Goal: Transaction & Acquisition: Purchase product/service

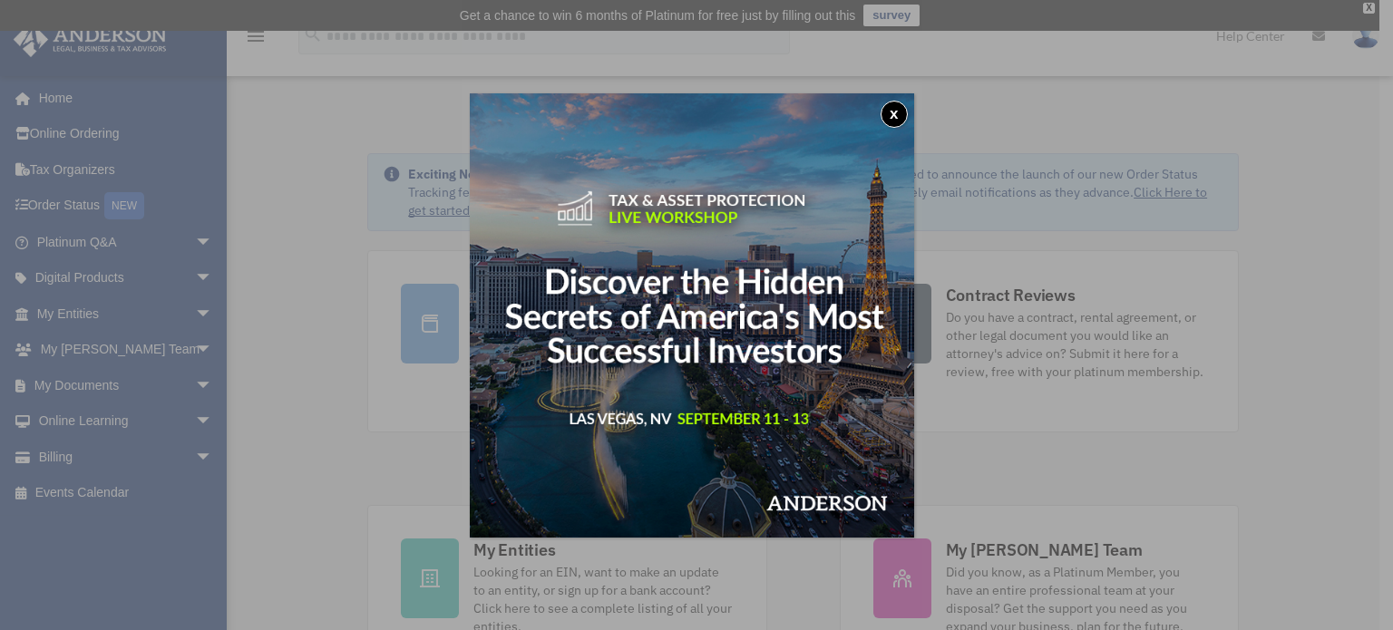
click at [896, 104] on button "x" at bounding box center [894, 114] width 27 height 27
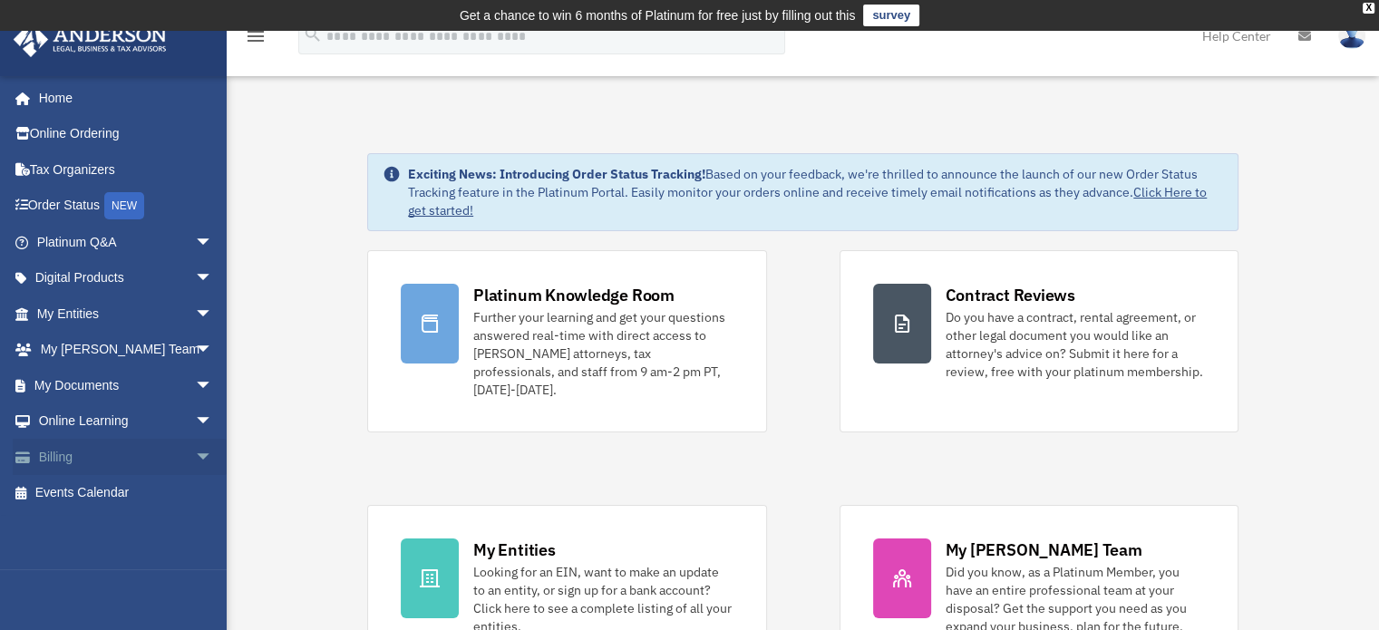
click at [145, 456] on link "Billing arrow_drop_down" at bounding box center [127, 457] width 228 height 36
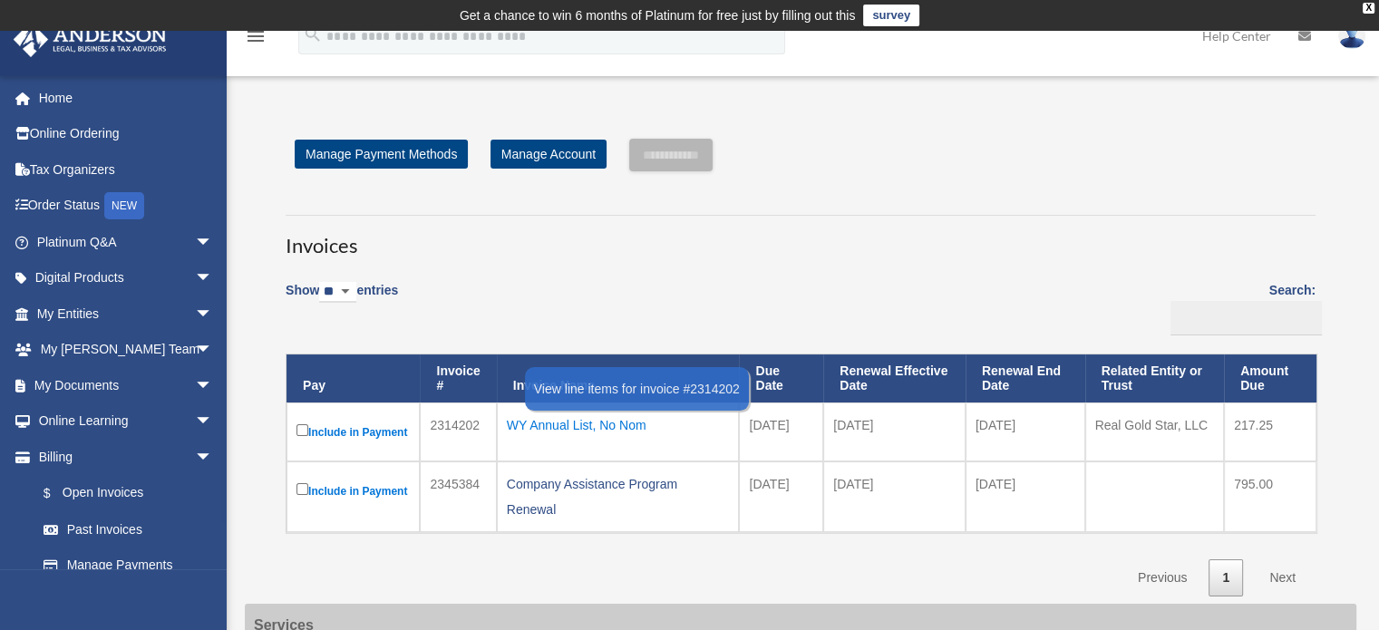
click at [550, 427] on div "WY Annual List, No Nom" at bounding box center [618, 425] width 223 height 25
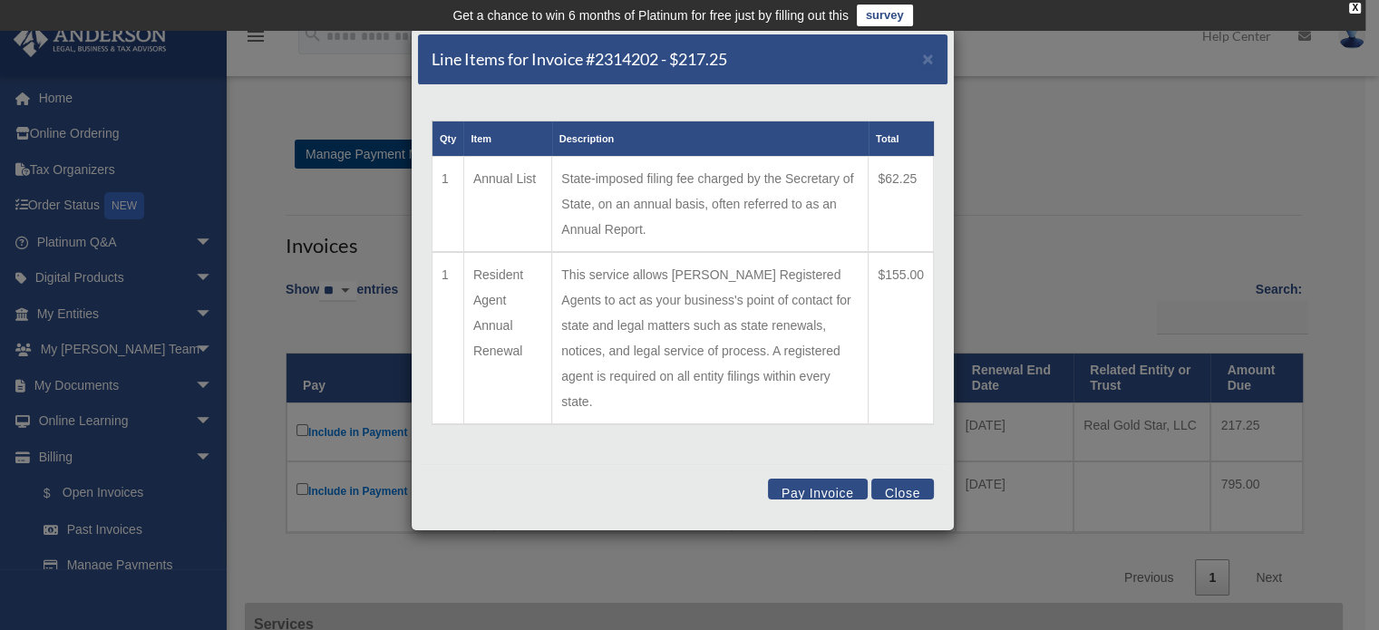
click at [733, 331] on td "This service allows Anderson Registered Agents to act as your business's point …" at bounding box center [710, 338] width 316 height 172
click at [896, 479] on button "Close" at bounding box center [902, 489] width 63 height 21
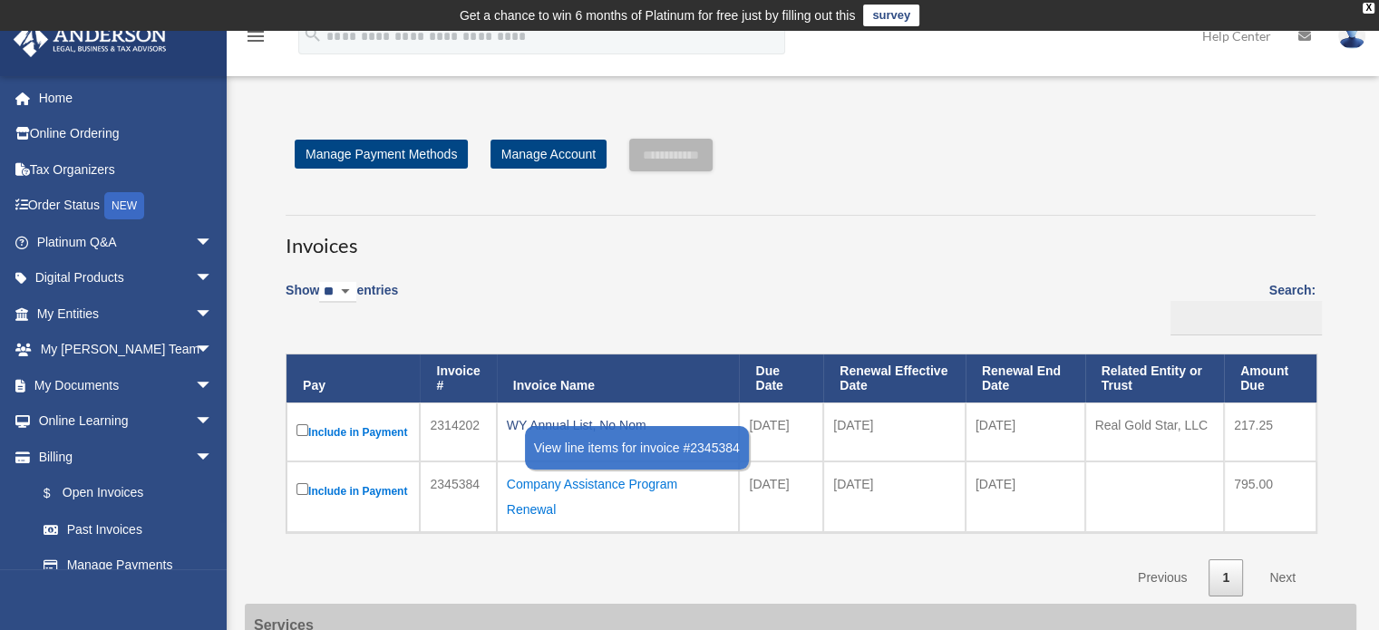
click at [587, 478] on div "Company Assistance Program Renewal" at bounding box center [618, 497] width 223 height 51
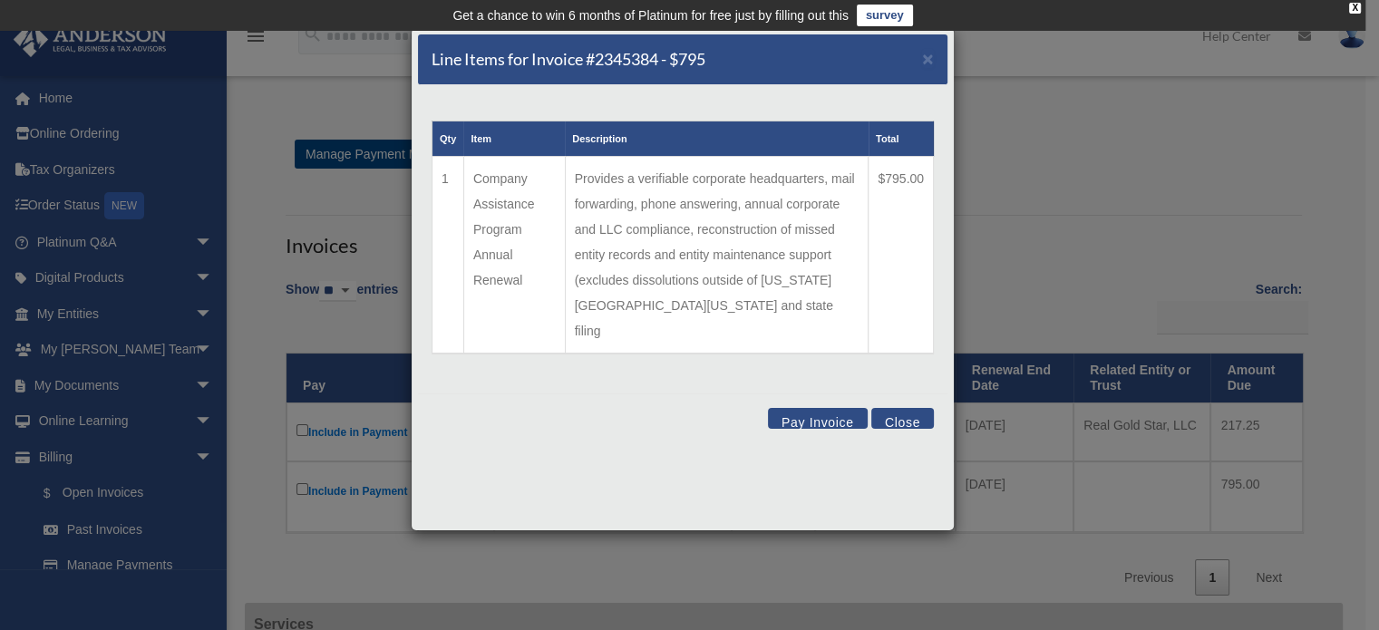
click at [689, 201] on td "Provides a verifiable corporate headquarters, mail forwarding, phone answering,…" at bounding box center [717, 256] width 304 height 198
click at [917, 408] on button "Close" at bounding box center [902, 418] width 63 height 21
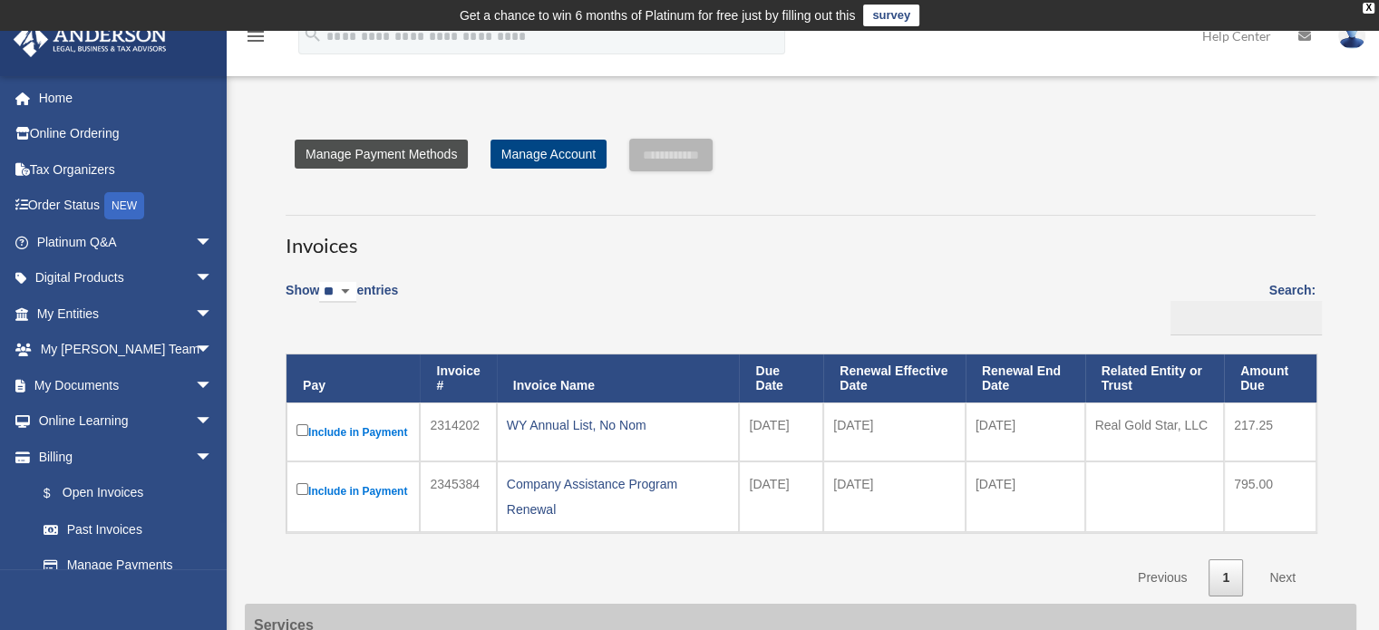
click at [450, 149] on link "Manage Payment Methods" at bounding box center [381, 154] width 173 height 29
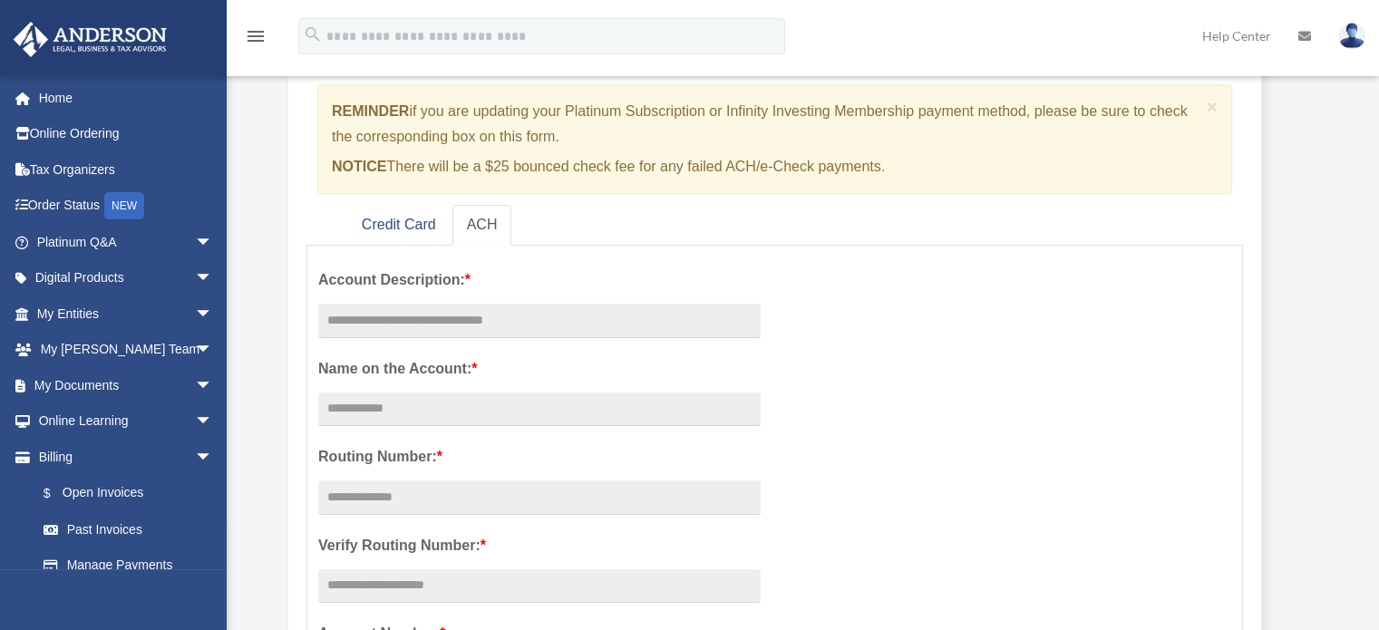
scroll to position [272, 0]
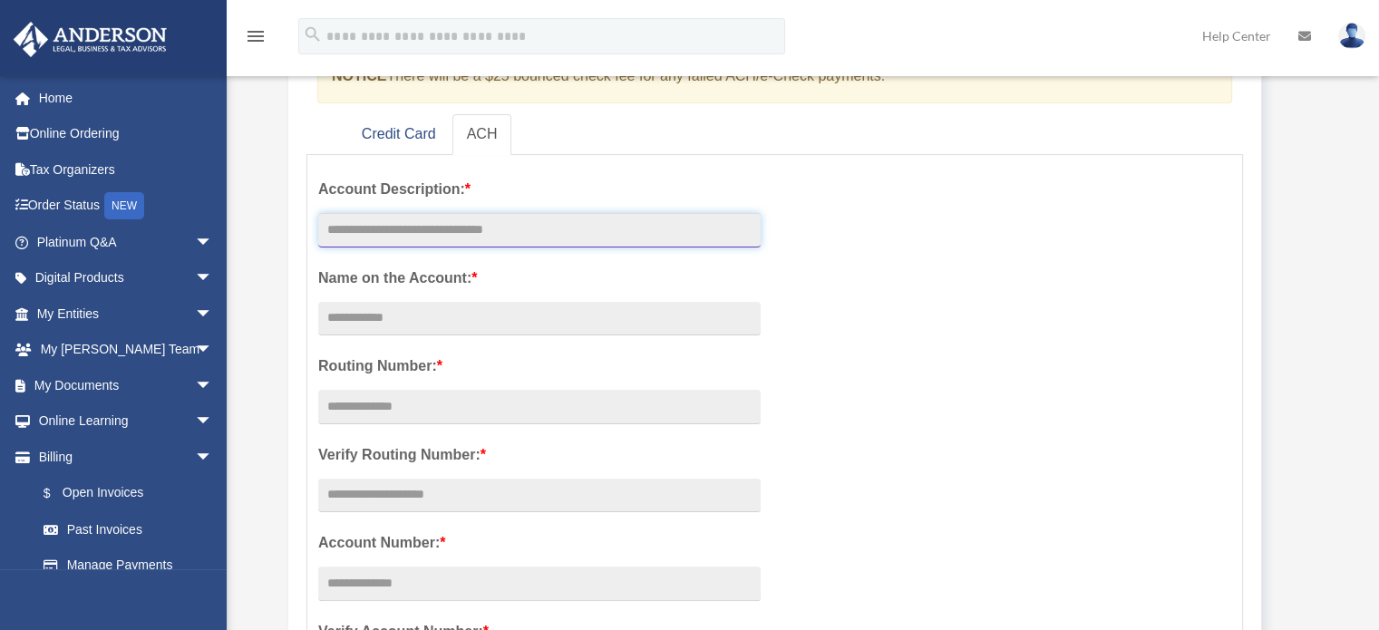
click at [660, 226] on input "text" at bounding box center [539, 230] width 443 height 34
type input "*******"
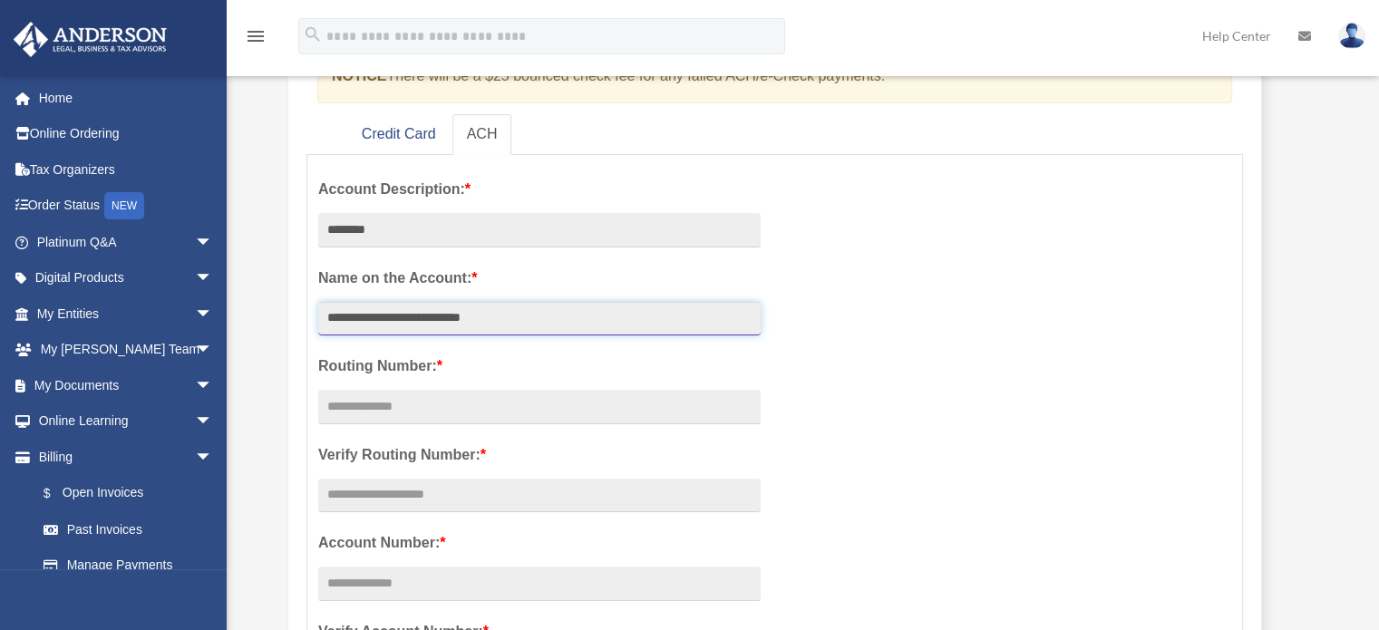
type input "**********"
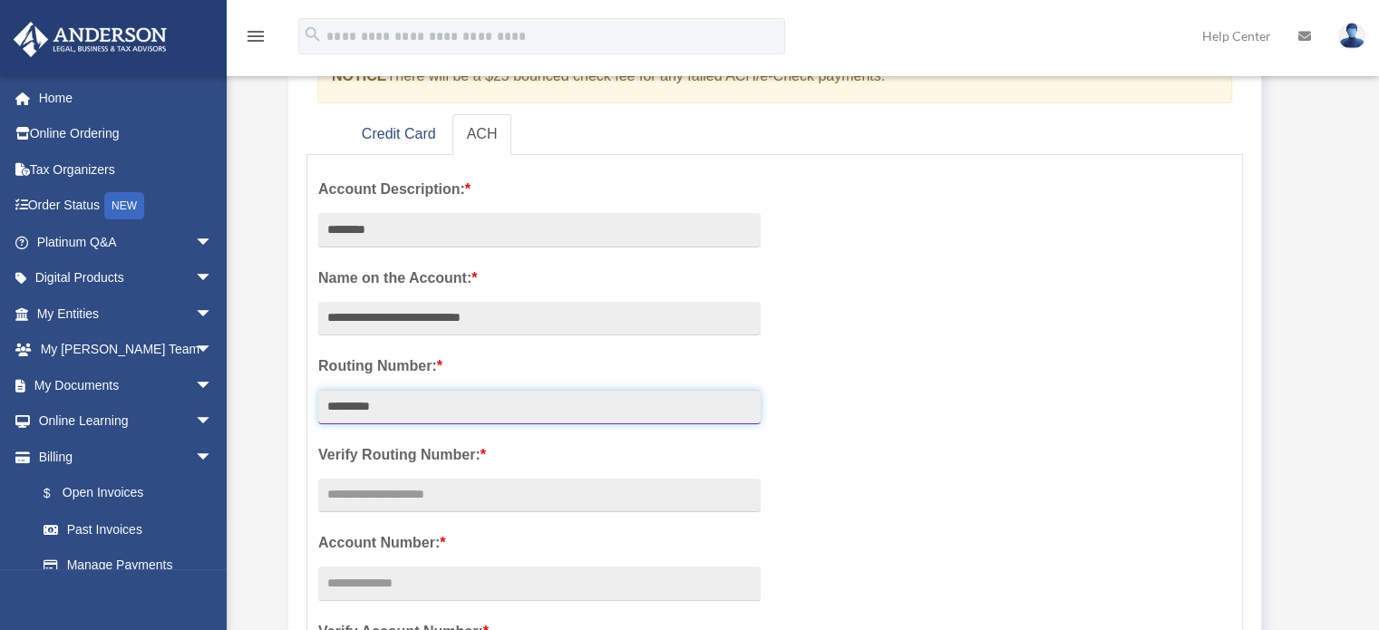
type input "*********"
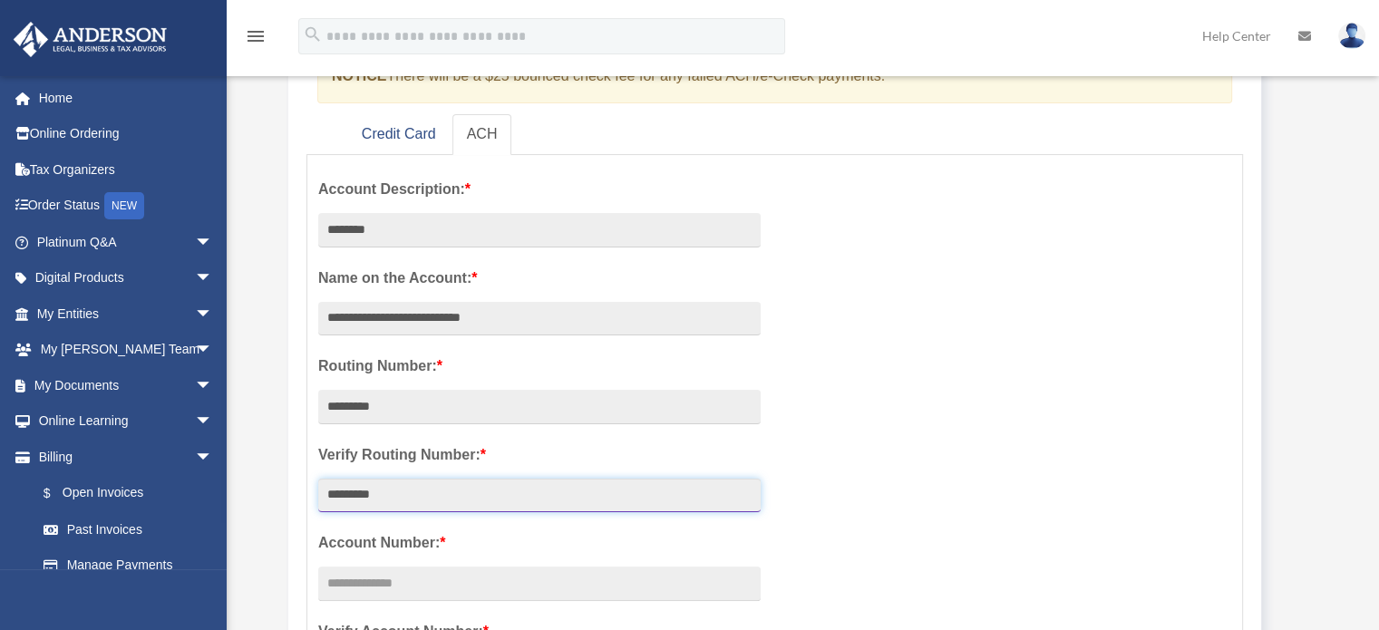
type input "*********"
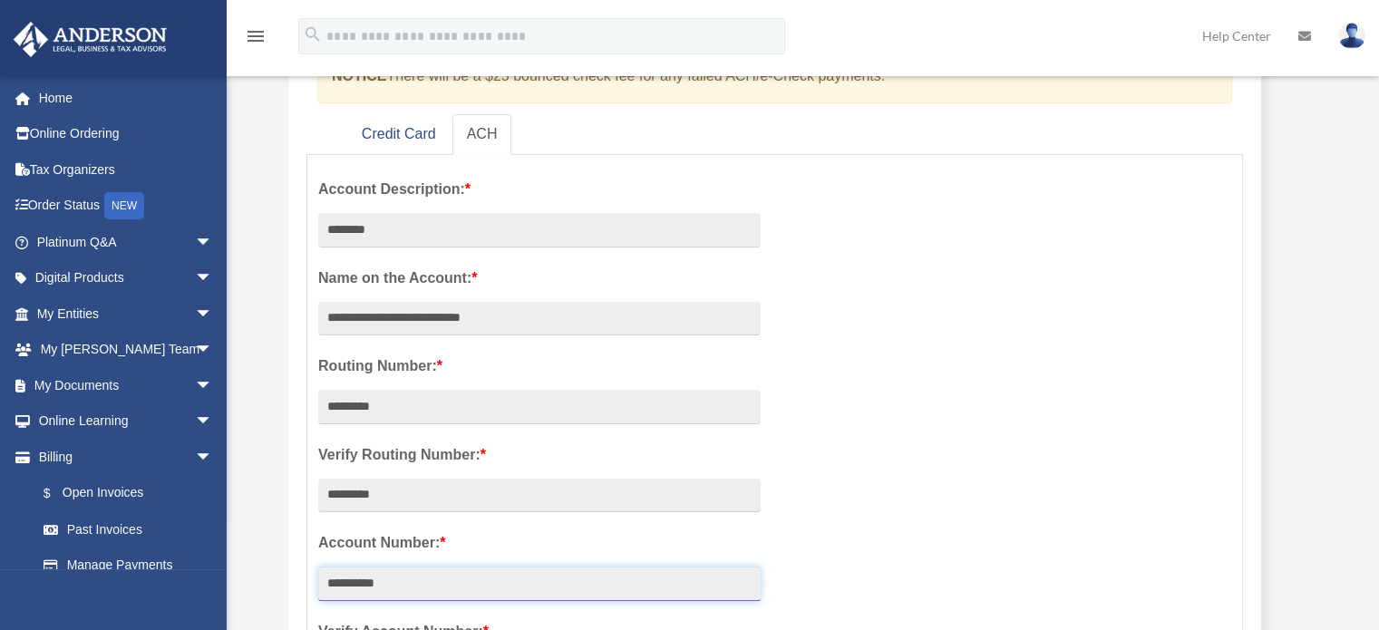
type input "**********"
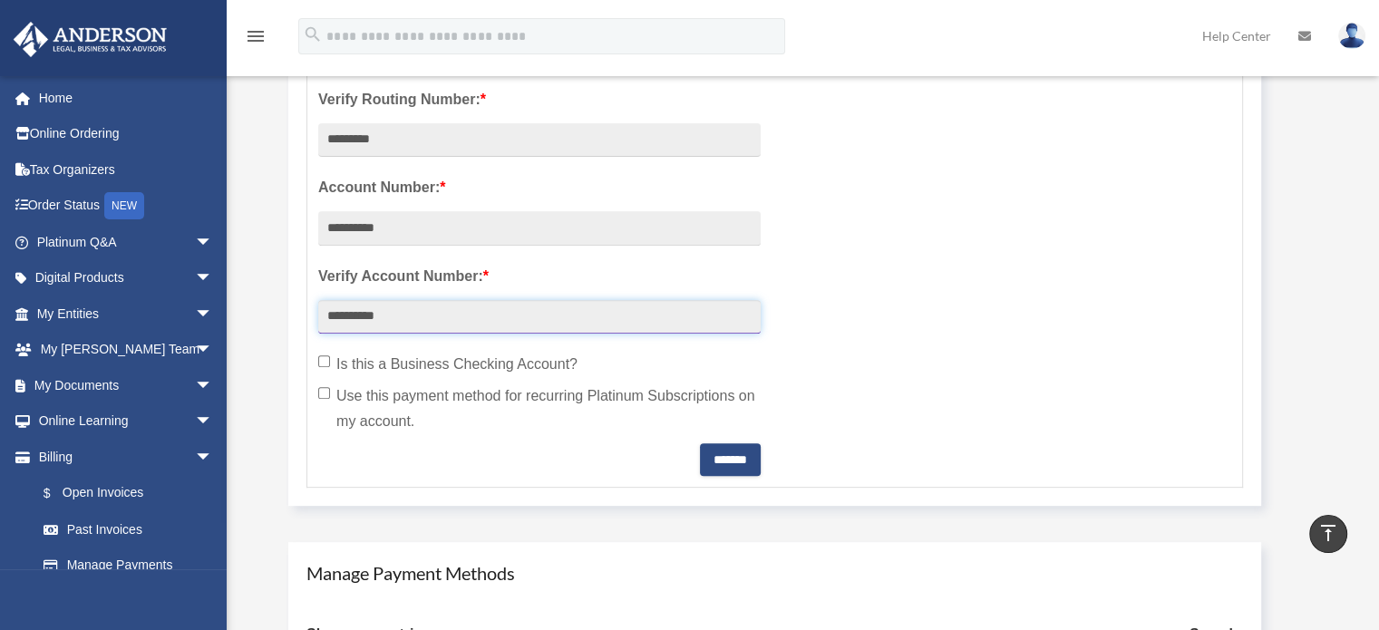
type input "**********"
click at [450, 358] on label "Is this a Business Checking Account?" at bounding box center [539, 364] width 443 height 25
click at [451, 392] on label "Use this payment method for recurring Platinum Subscriptions on my account." at bounding box center [539, 409] width 443 height 51
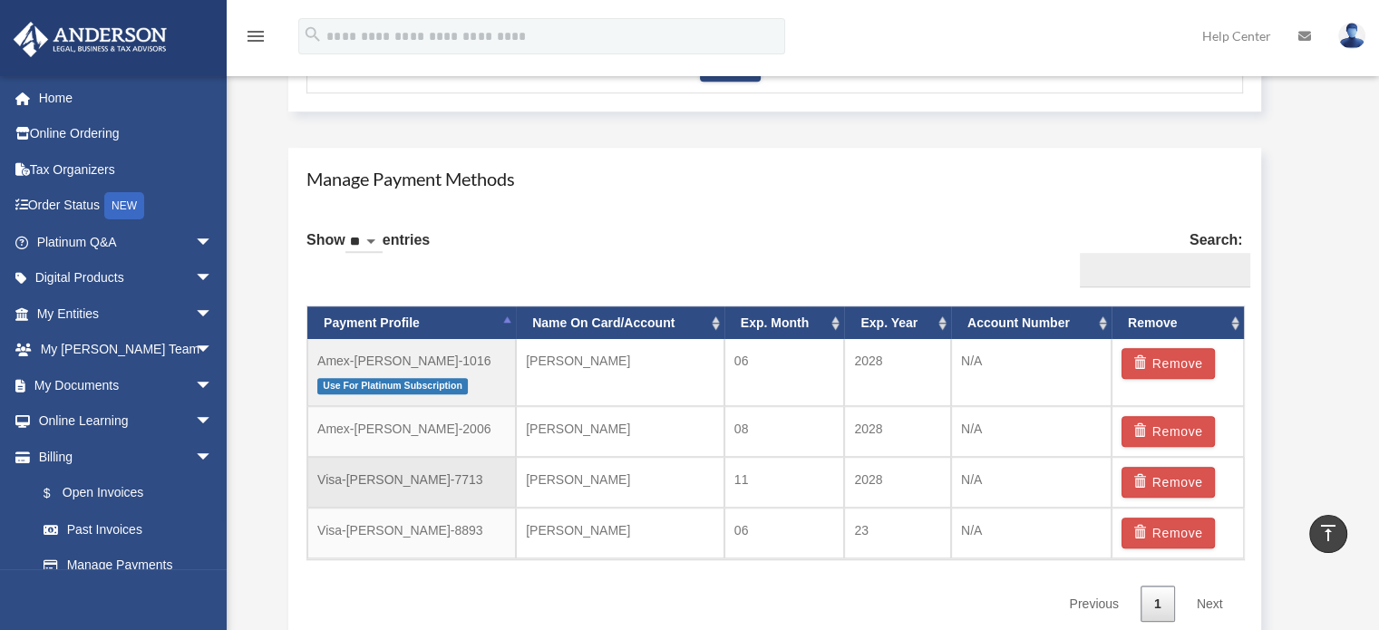
scroll to position [990, 0]
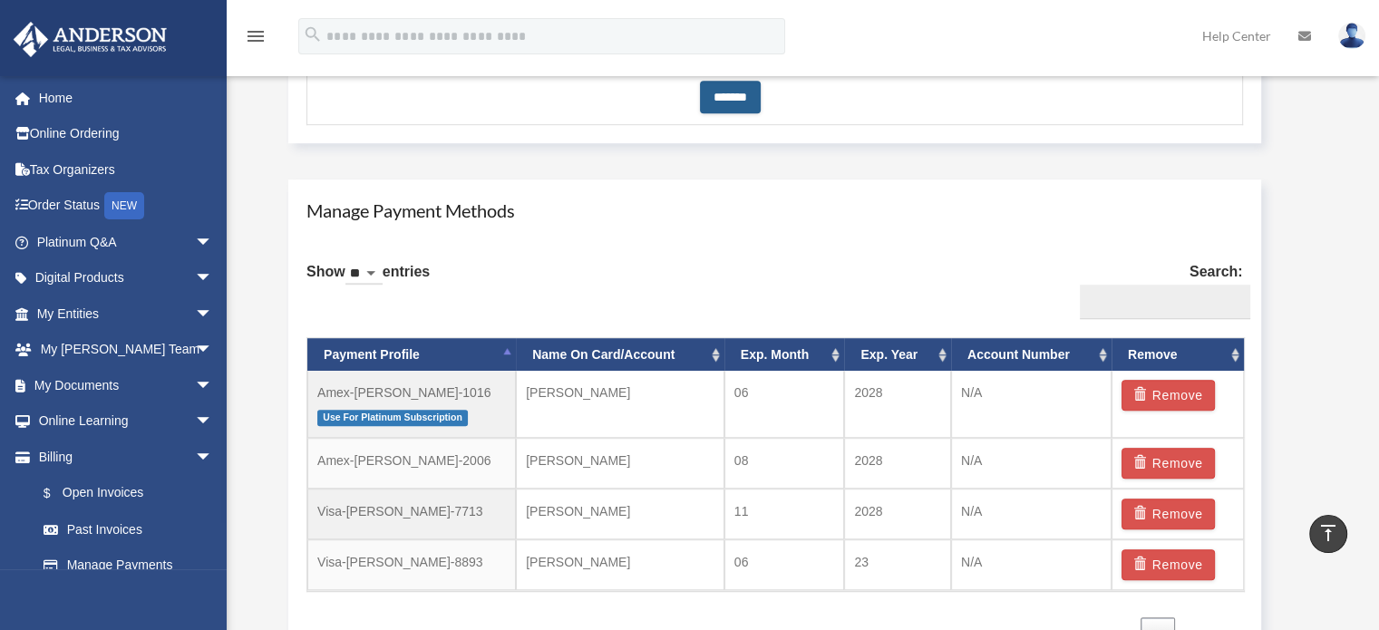
click at [721, 101] on input "*******" at bounding box center [730, 97] width 61 height 33
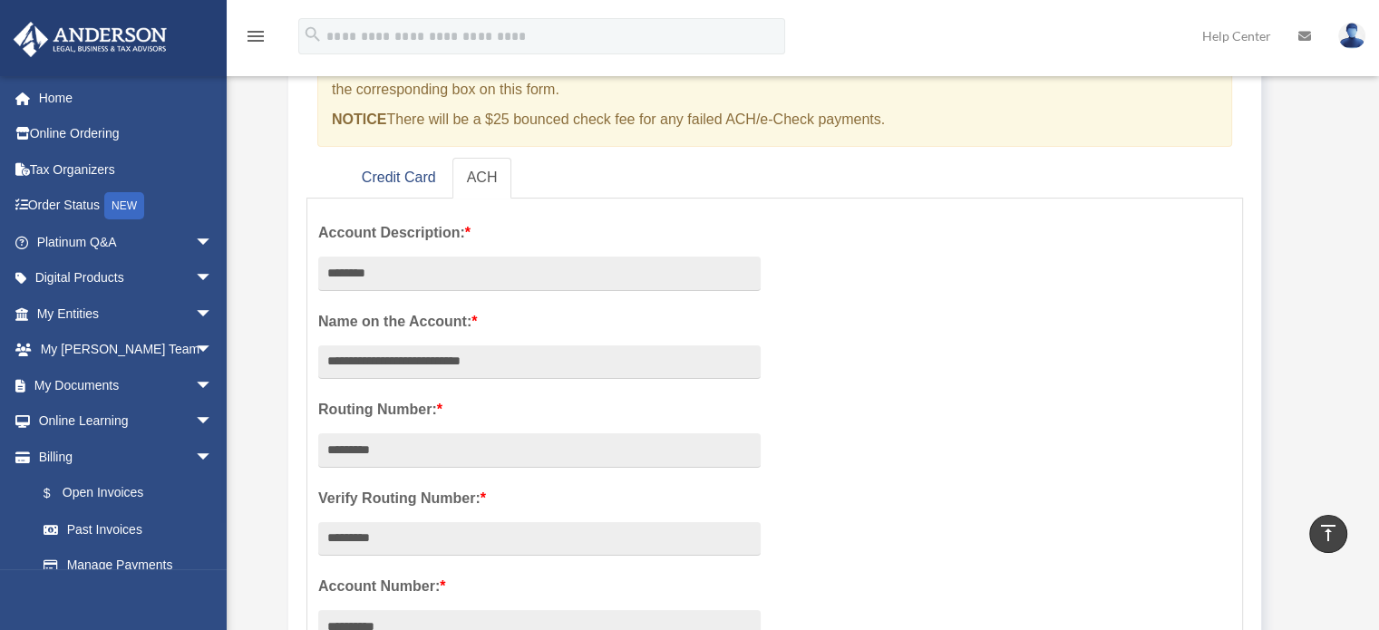
scroll to position [83, 0]
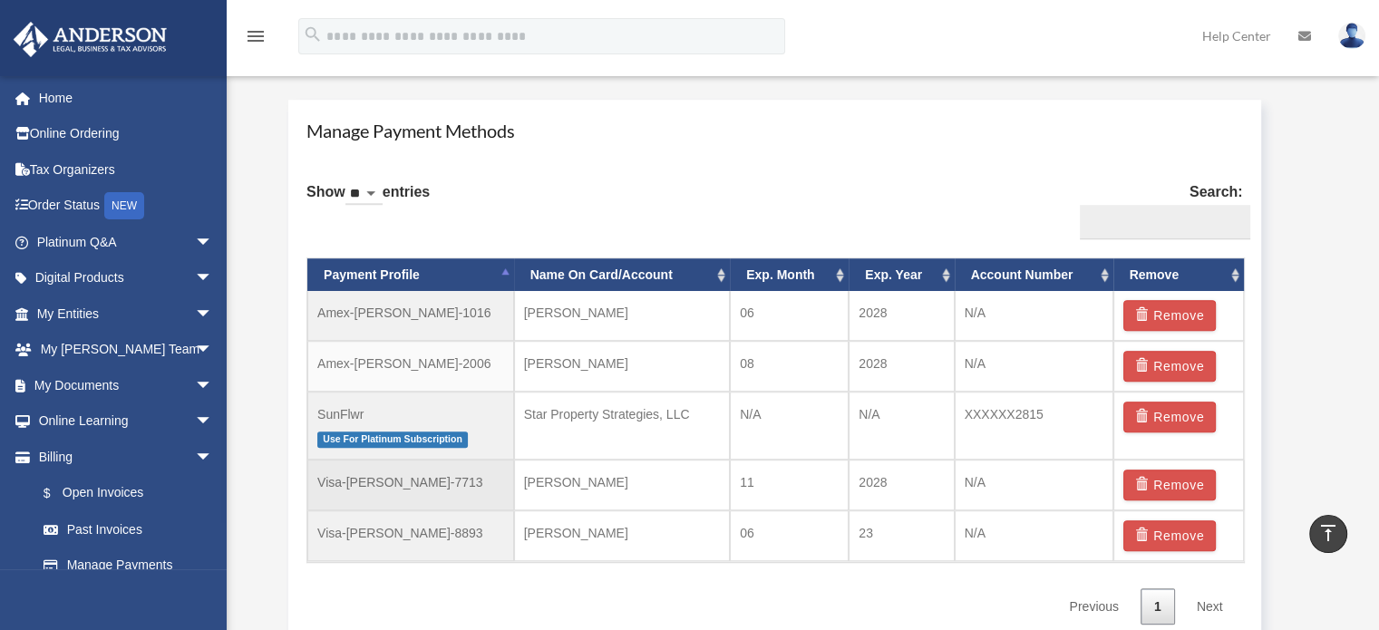
scroll to position [1179, 0]
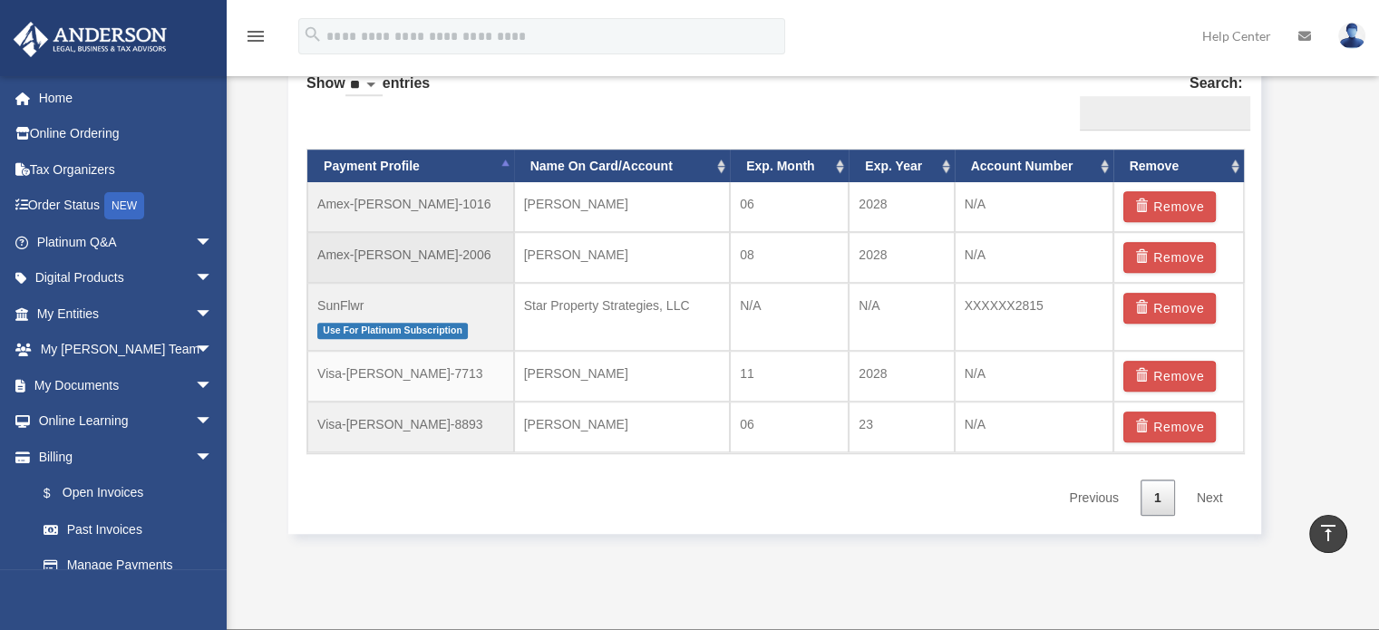
click at [418, 255] on td "Amex-[PERSON_NAME]-2006" at bounding box center [410, 257] width 207 height 51
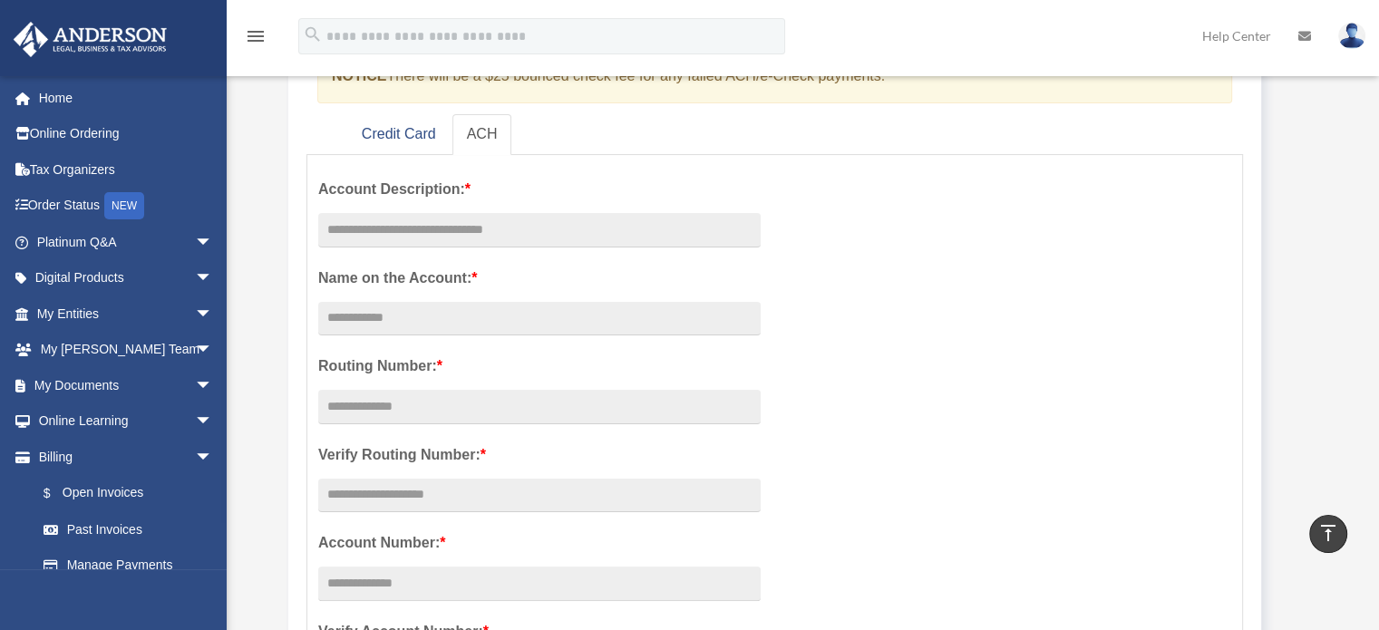
scroll to position [0, 0]
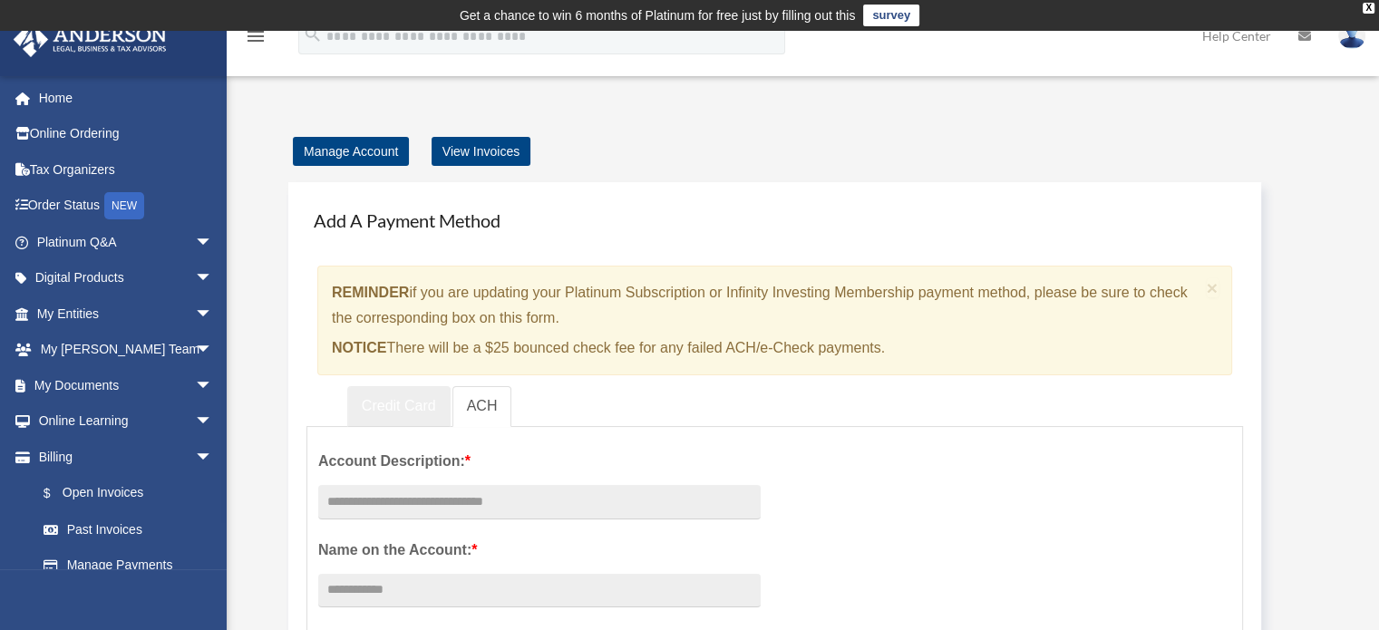
click at [405, 404] on link "Credit Card" at bounding box center [398, 406] width 103 height 41
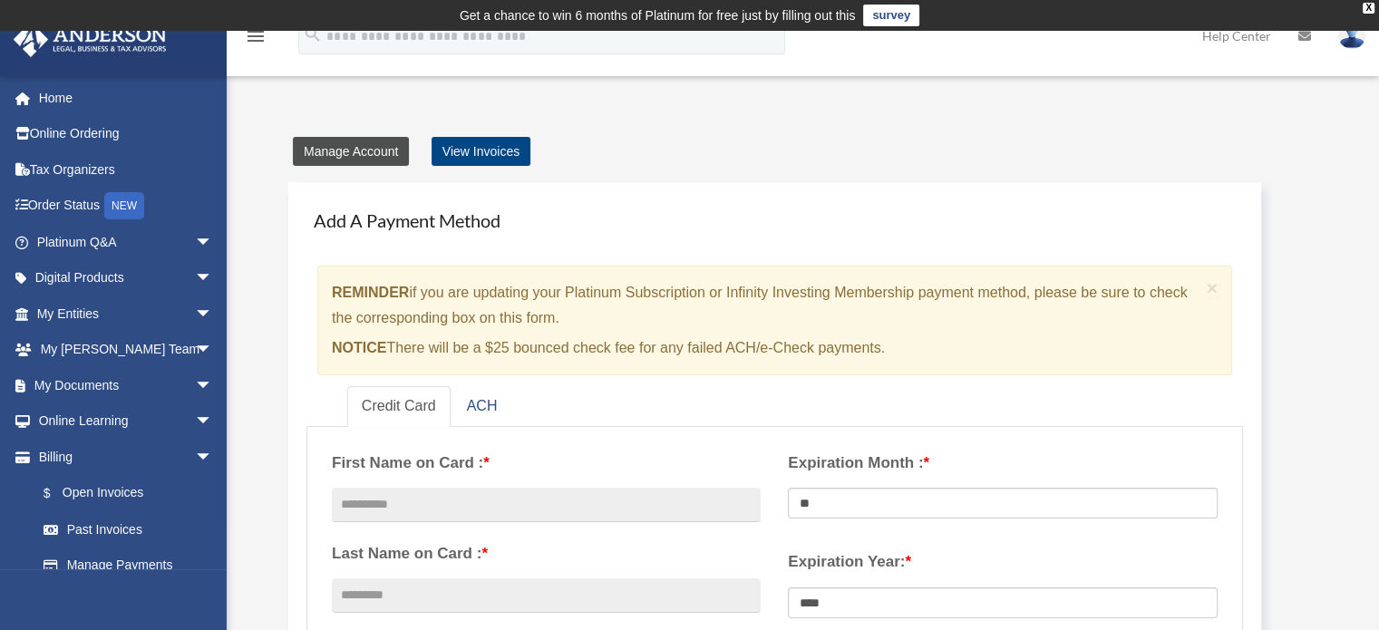
click at [347, 149] on link "Manage Account" at bounding box center [351, 151] width 116 height 29
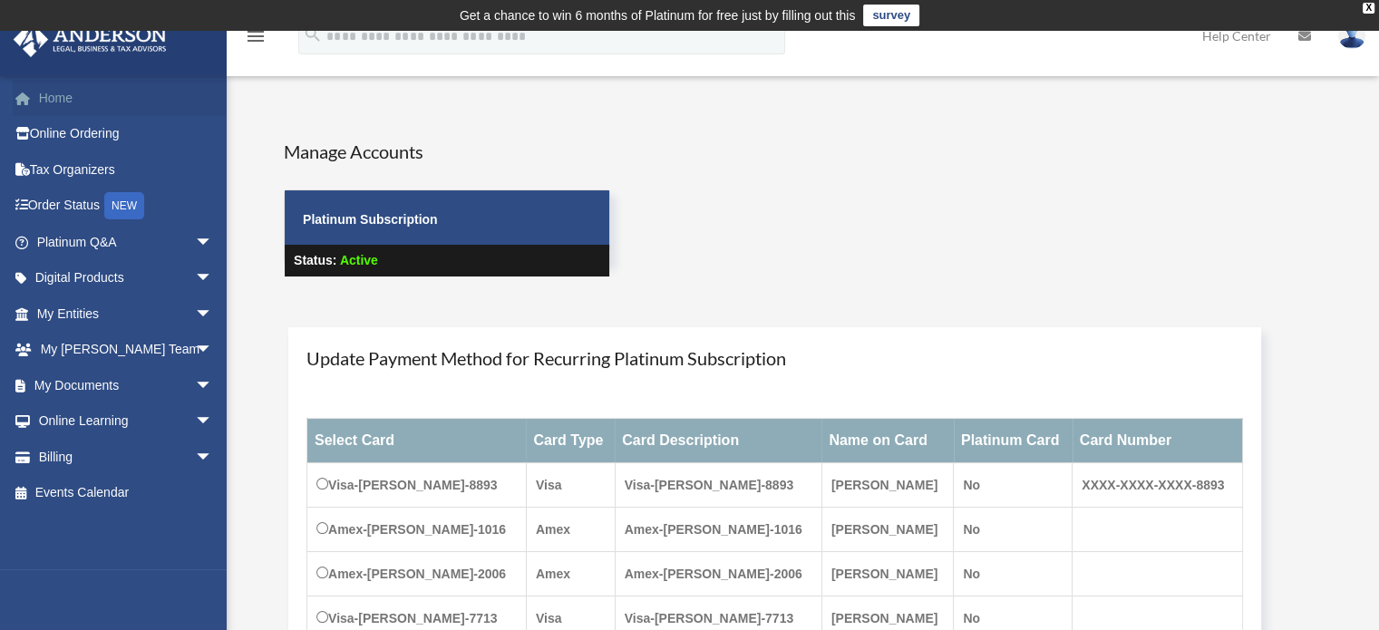
click at [50, 93] on link "Home" at bounding box center [127, 98] width 228 height 36
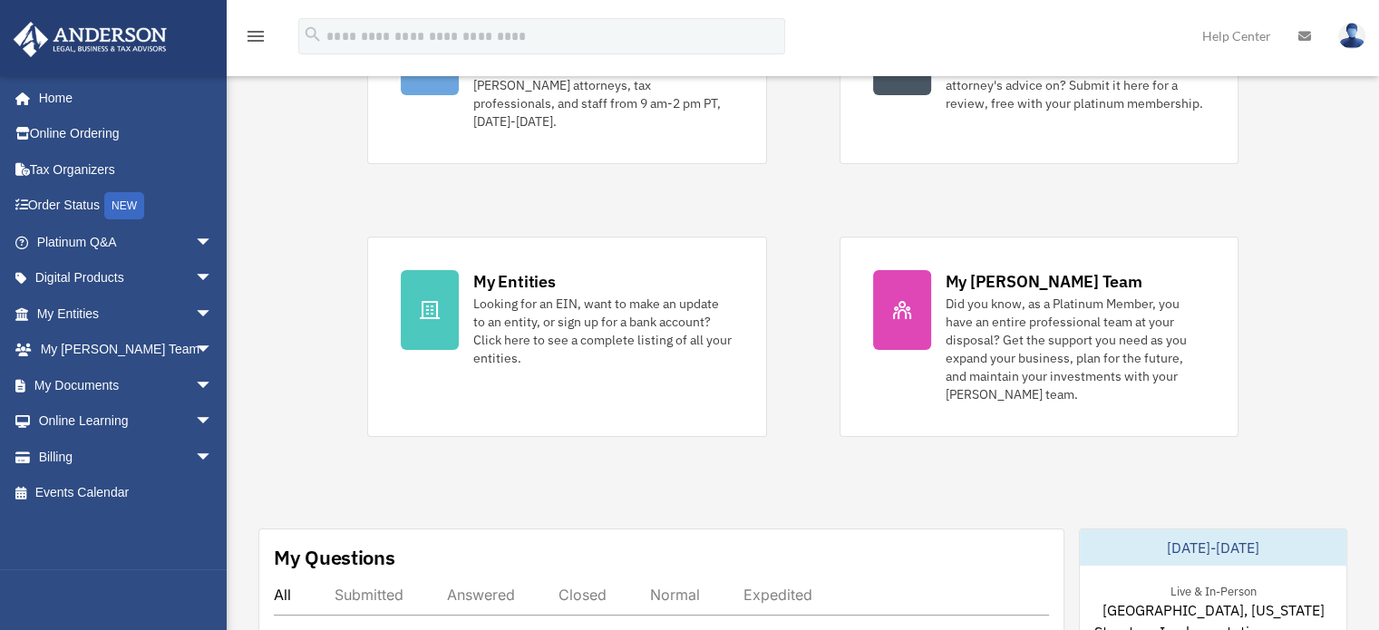
scroll to position [272, 0]
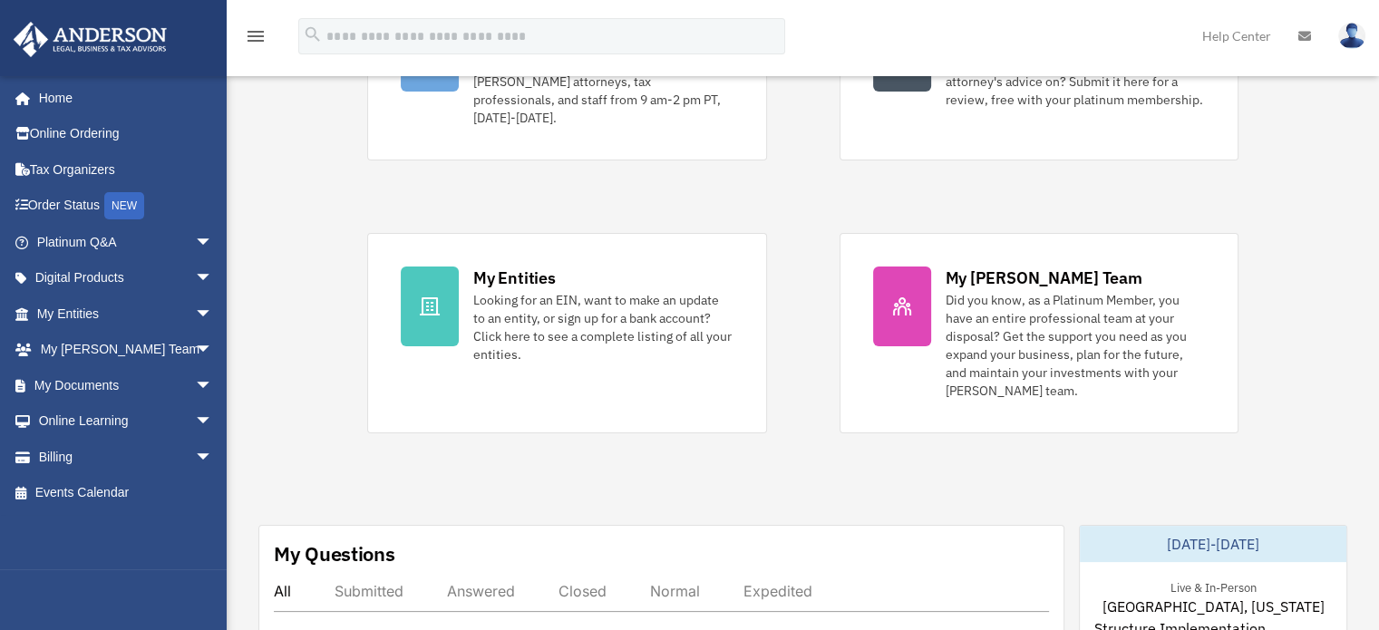
click at [1356, 30] on img at bounding box center [1352, 36] width 27 height 26
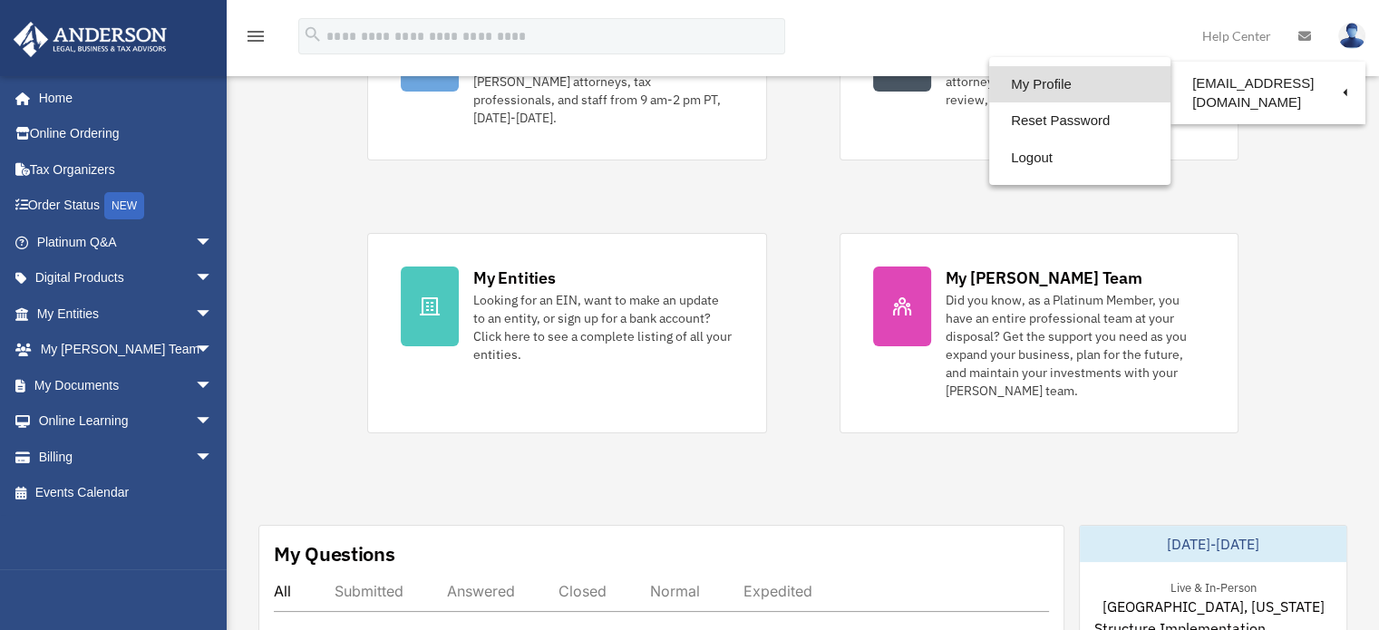
click at [996, 80] on link "My Profile" at bounding box center [1079, 84] width 181 height 37
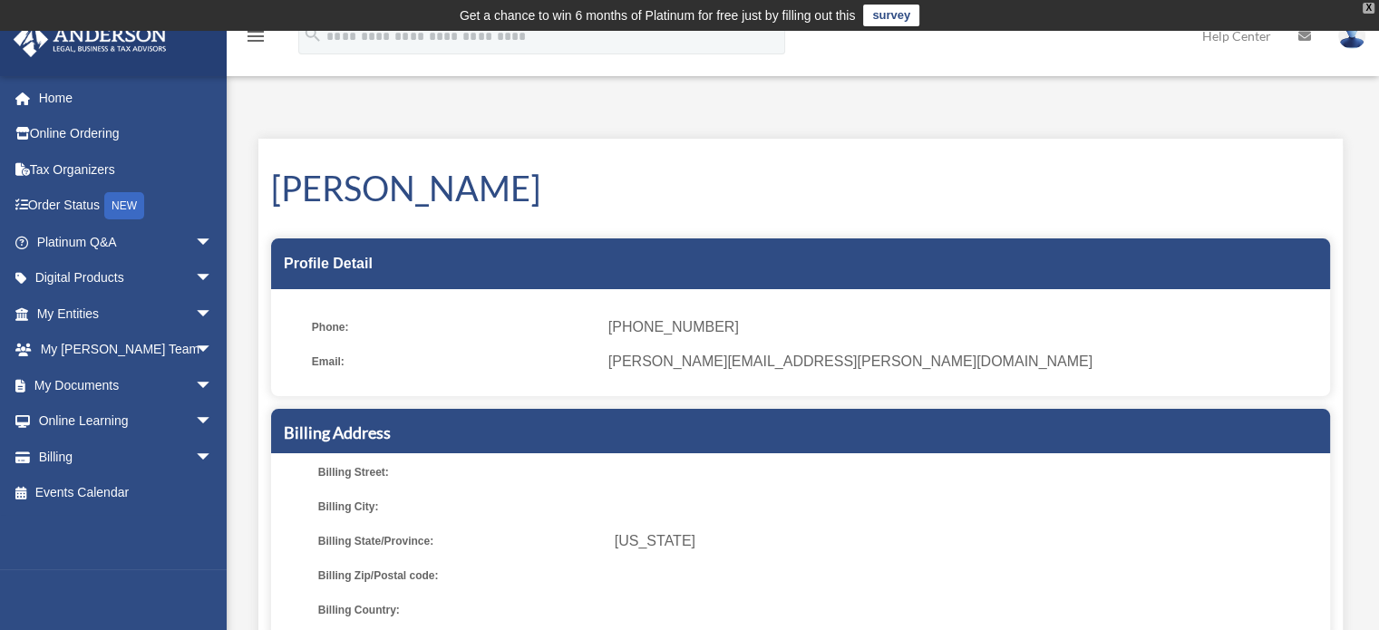
click at [1368, 3] on div "X" at bounding box center [1369, 8] width 12 height 11
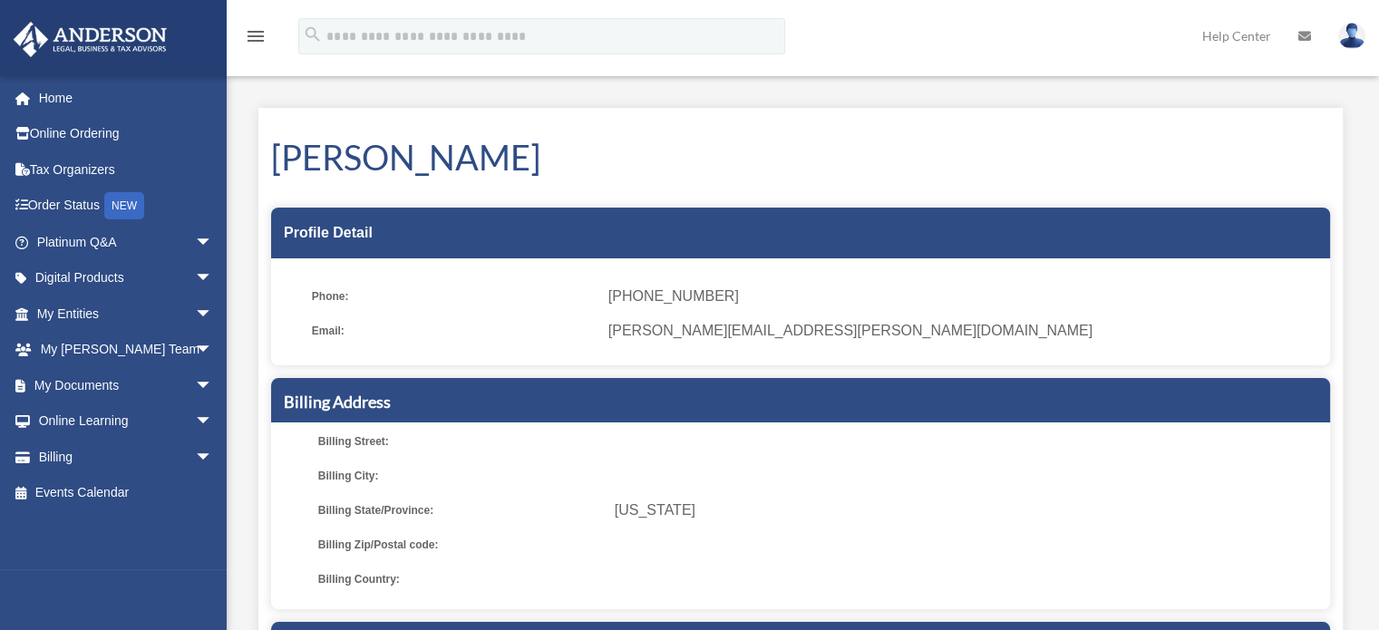
click at [247, 30] on icon "menu" at bounding box center [256, 36] width 22 height 22
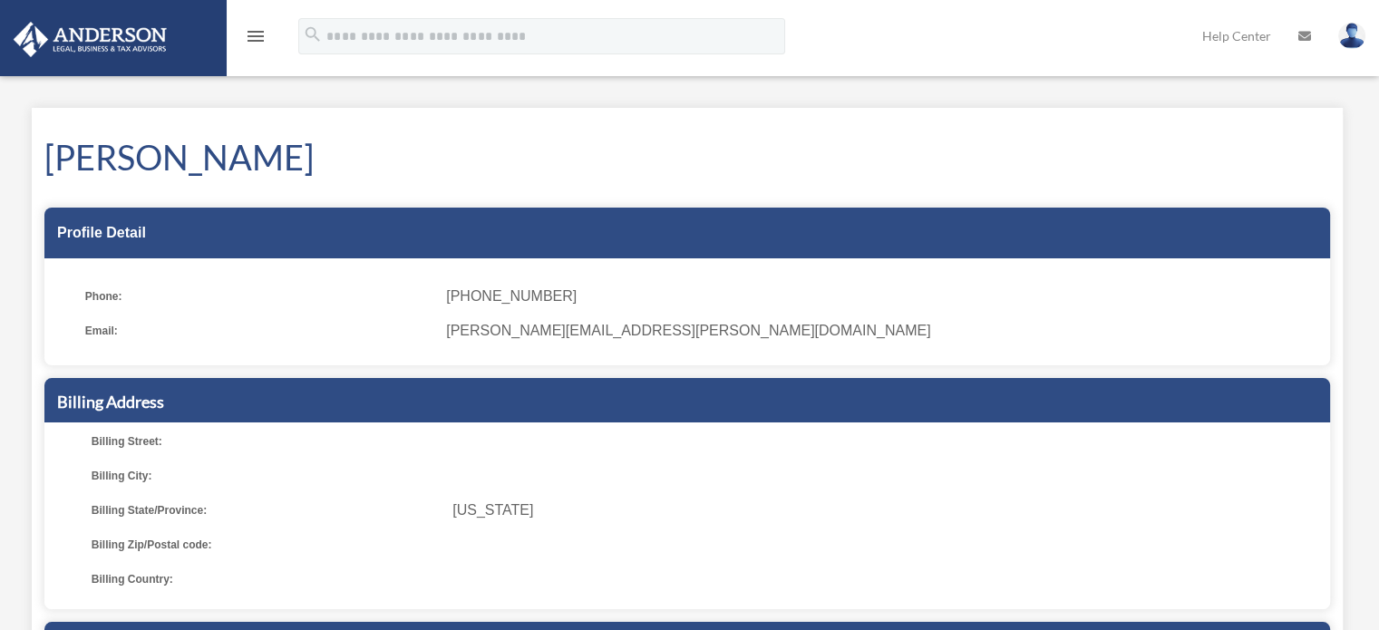
click at [247, 30] on icon "menu" at bounding box center [256, 36] width 22 height 22
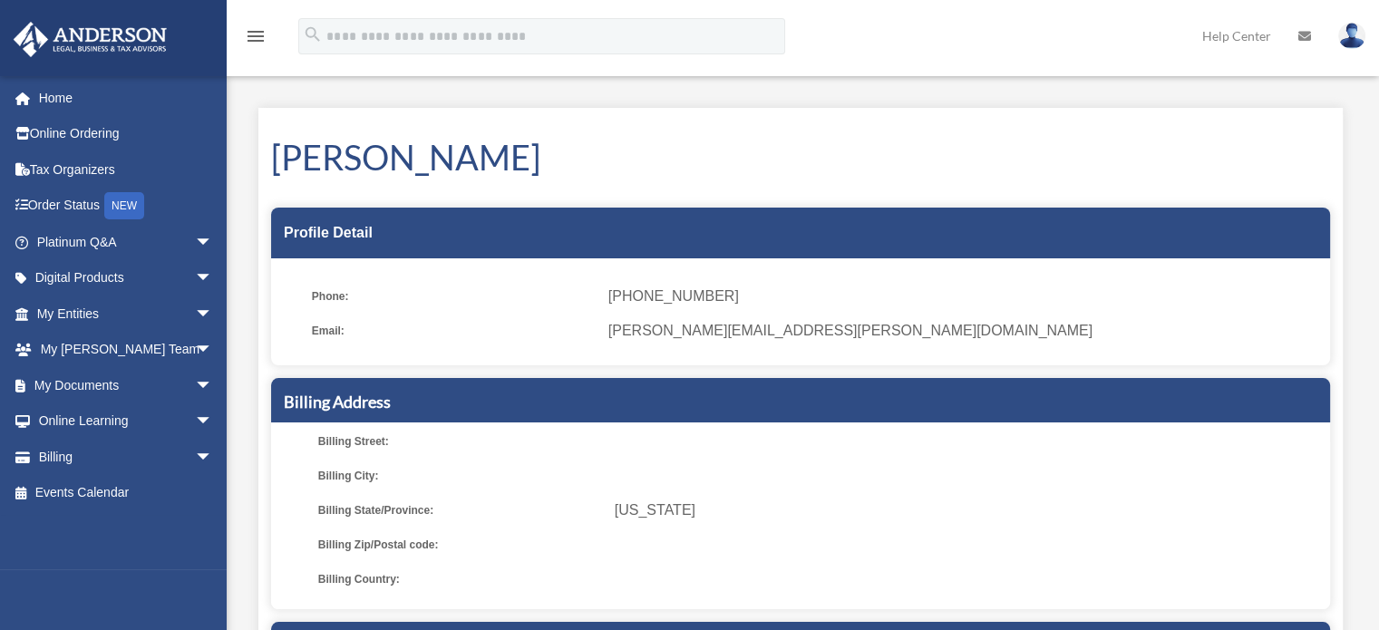
click at [1304, 32] on icon at bounding box center [1305, 36] width 13 height 13
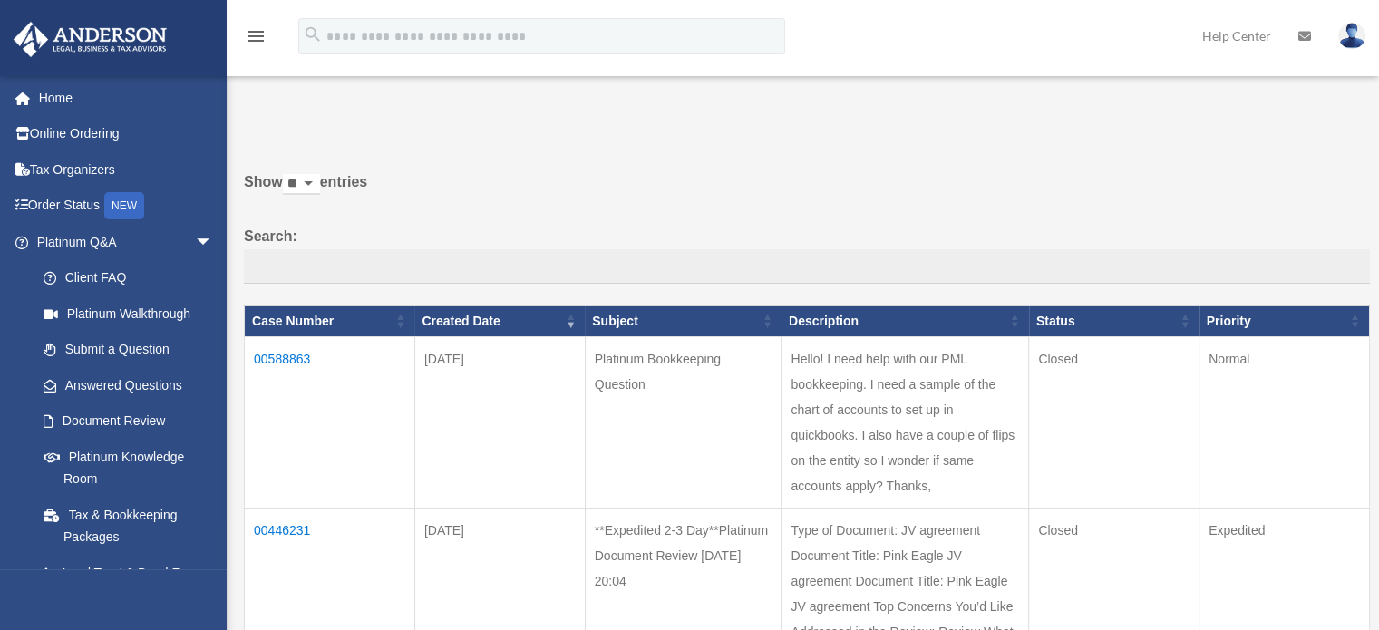
click at [1251, 33] on link "Help Center" at bounding box center [1237, 36] width 96 height 72
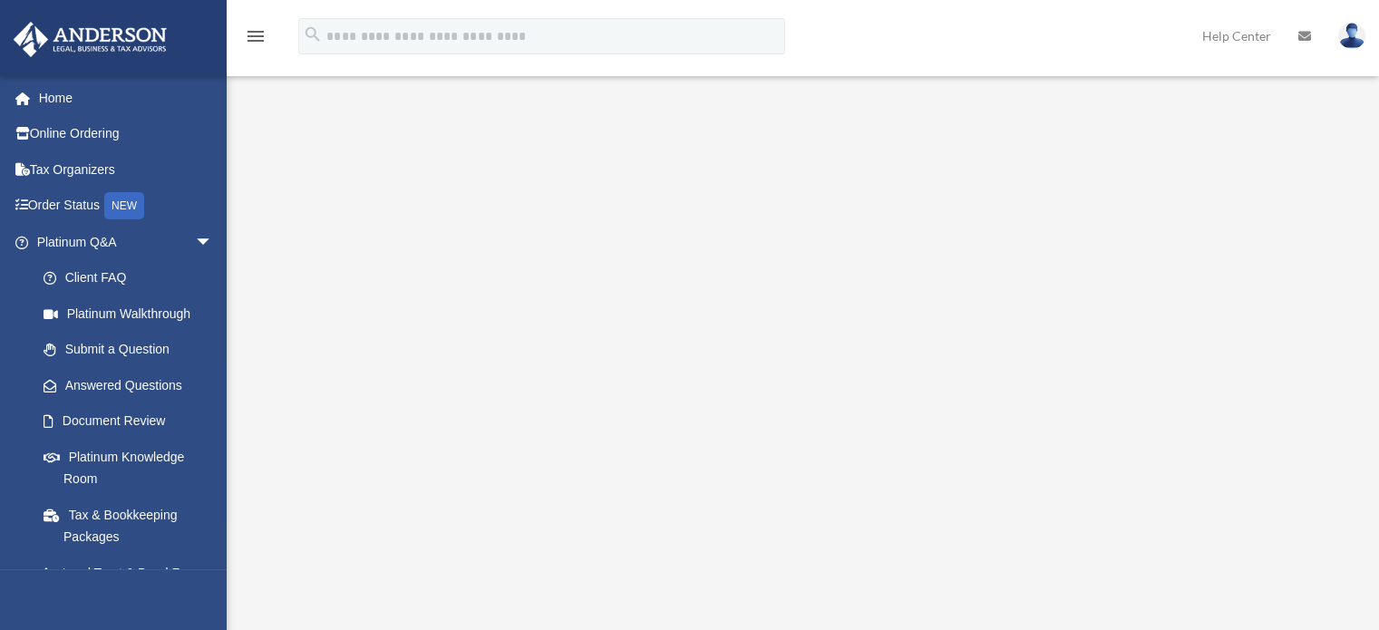
click at [1349, 33] on img at bounding box center [1352, 36] width 27 height 26
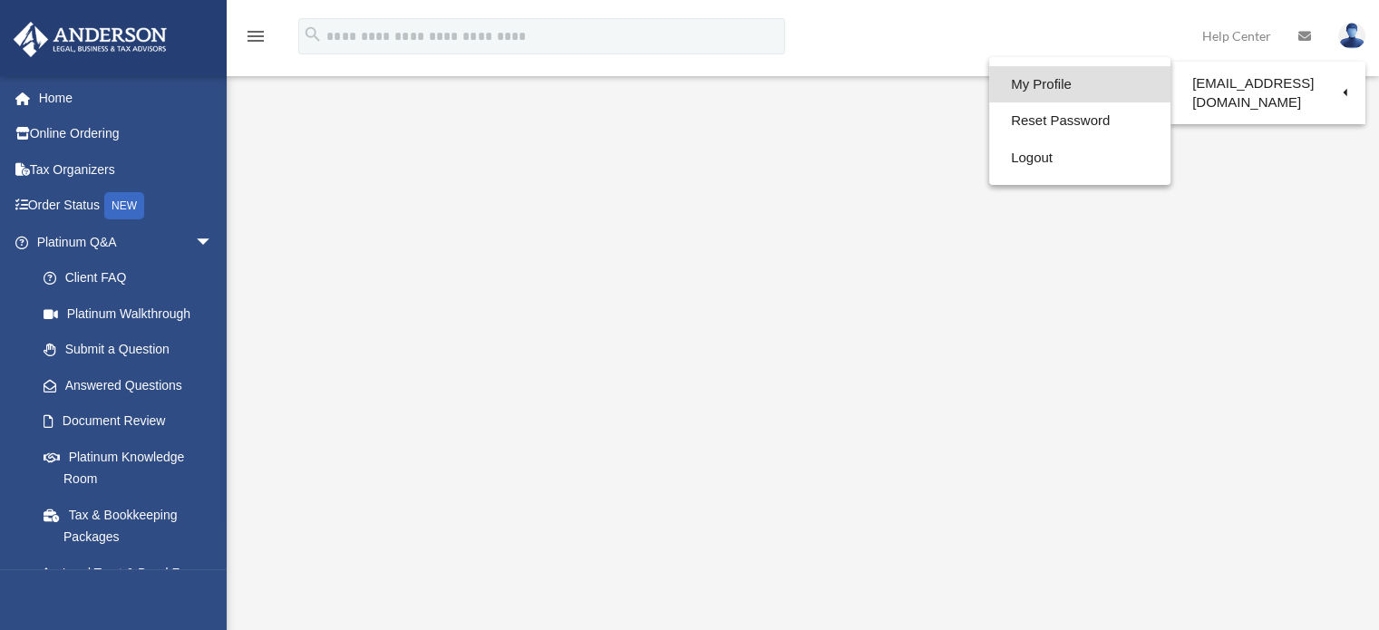
click at [1039, 89] on link "My Profile" at bounding box center [1079, 84] width 181 height 37
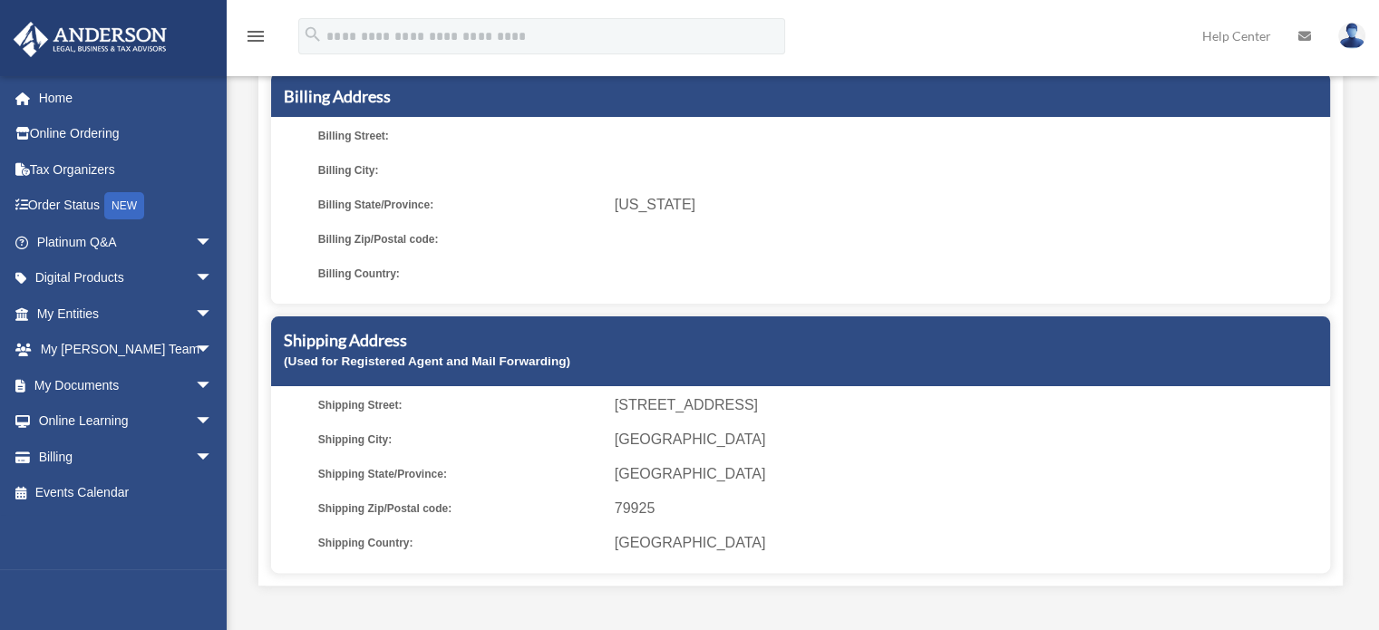
scroll to position [363, 0]
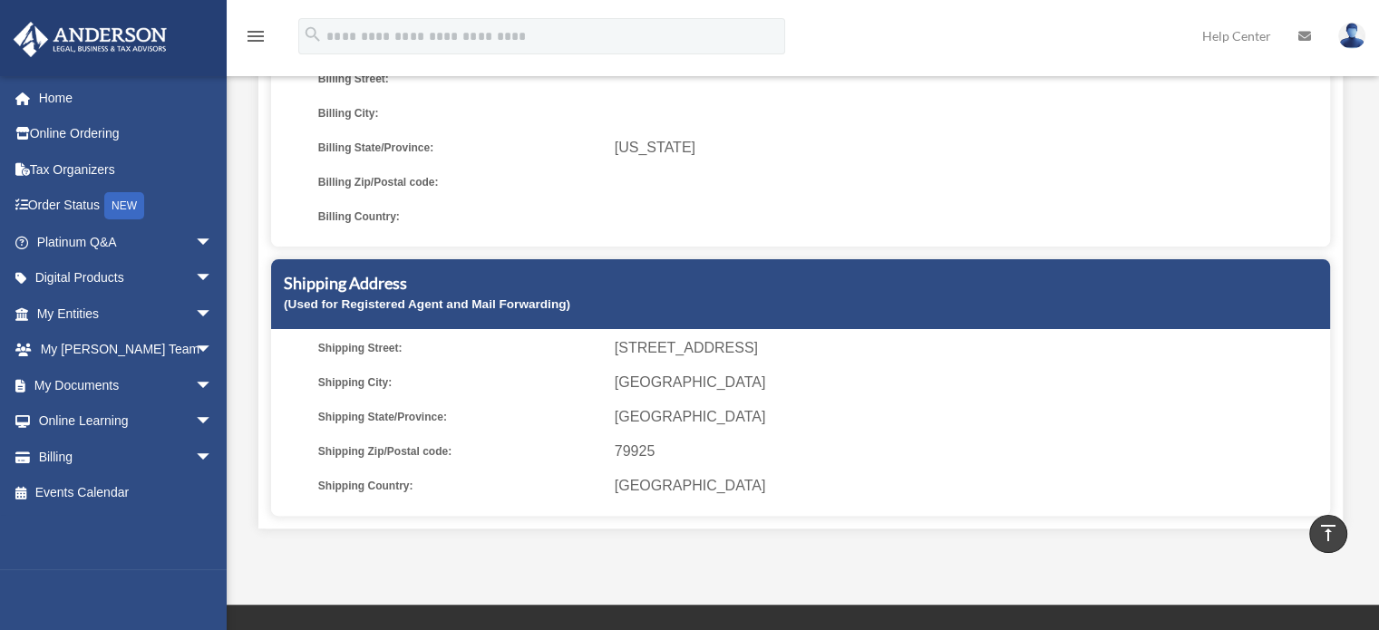
click at [474, 301] on small "(Used for Registered Agent and Mail Forwarding)" at bounding box center [427, 304] width 287 height 14
drag, startPoint x: 289, startPoint y: 307, endPoint x: 565, endPoint y: 307, distance: 275.7
click at [565, 307] on small "(Used for Registered Agent and Mail Forwarding)" at bounding box center [427, 304] width 287 height 14
click at [678, 364] on ul "Shipping Street: 1200 Golden Key Cr.Suite 320 Shipping City: El Paso Shipping S…" at bounding box center [801, 417] width 1047 height 163
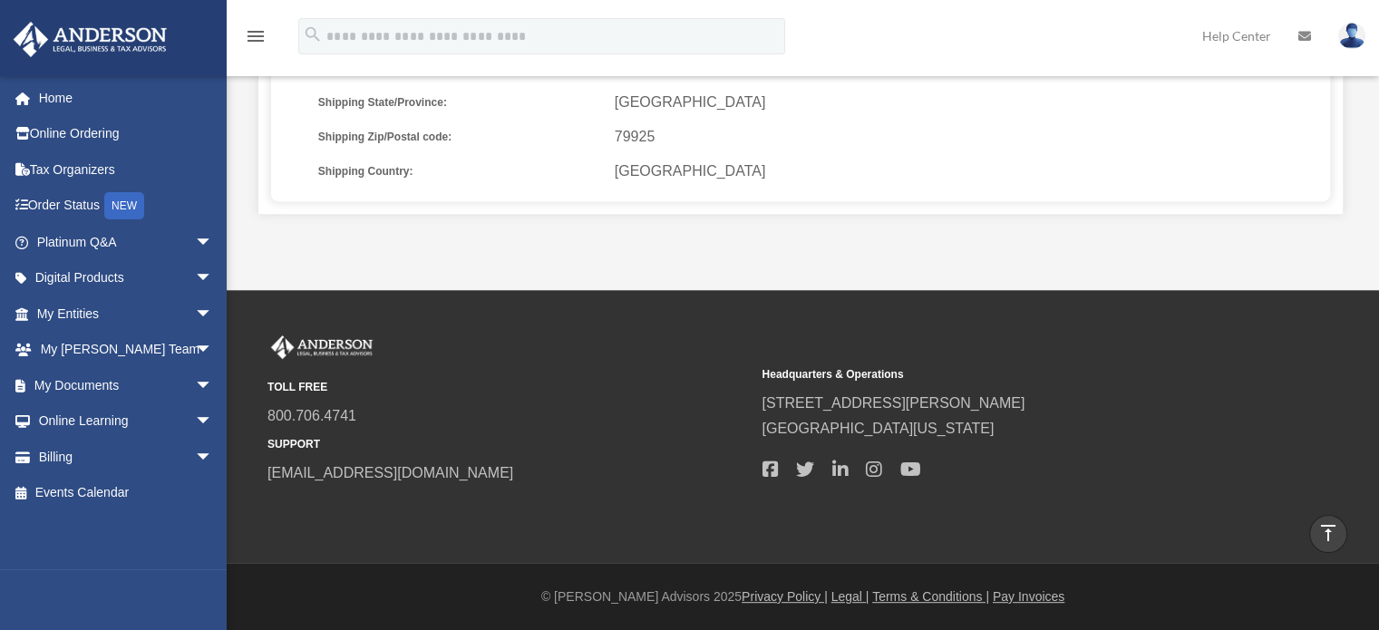
scroll to position [587, 0]
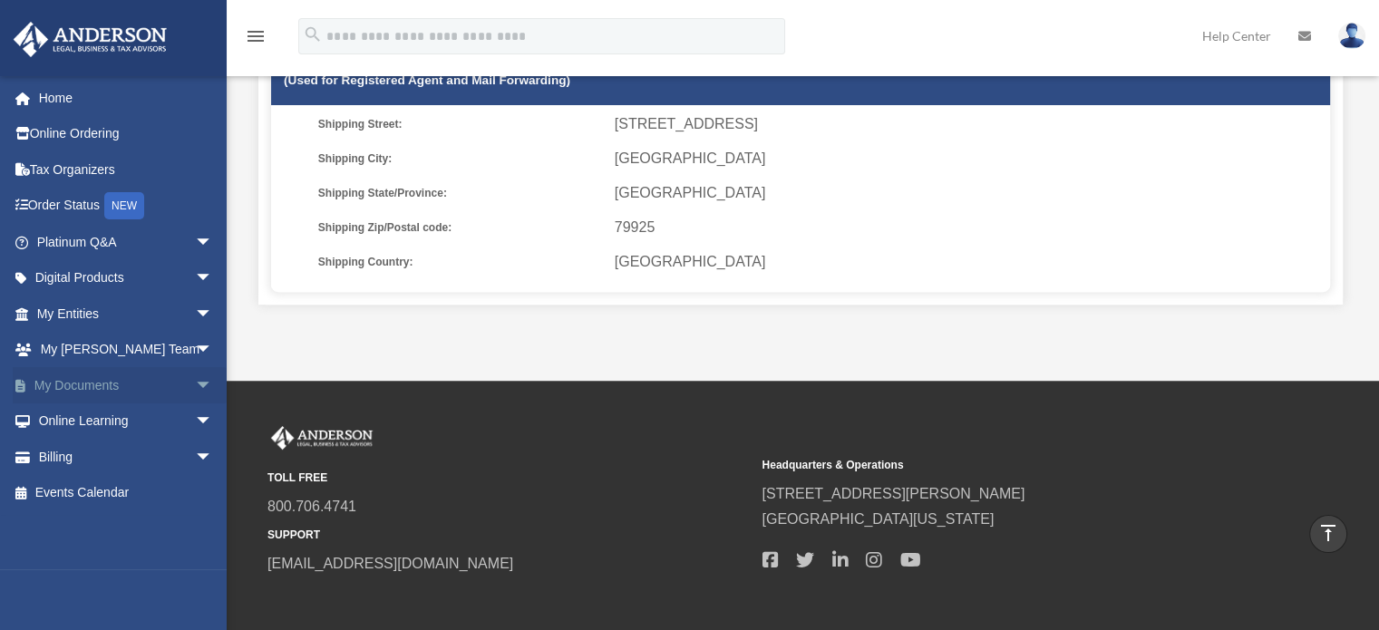
click at [195, 381] on span "arrow_drop_down" at bounding box center [213, 385] width 36 height 37
click at [195, 381] on span "arrow_drop_up" at bounding box center [213, 385] width 36 height 37
click at [195, 348] on span "arrow_drop_down" at bounding box center [213, 350] width 36 height 37
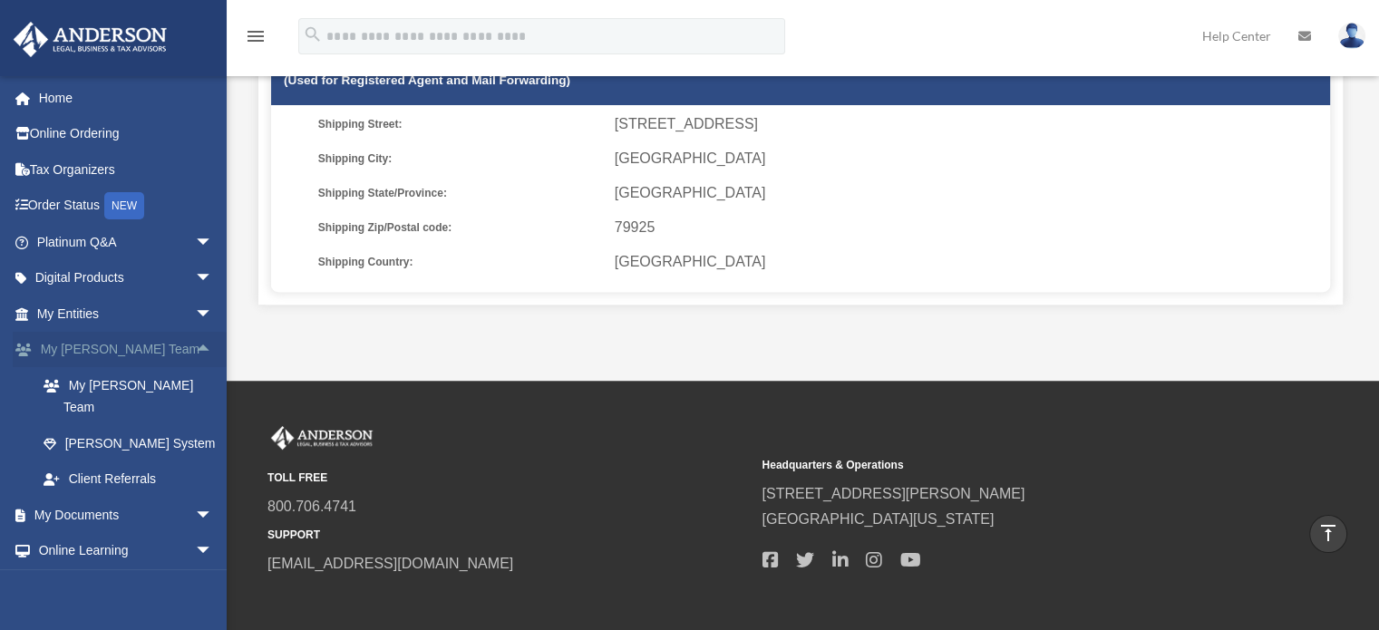
click at [195, 347] on span "arrow_drop_up" at bounding box center [213, 350] width 36 height 37
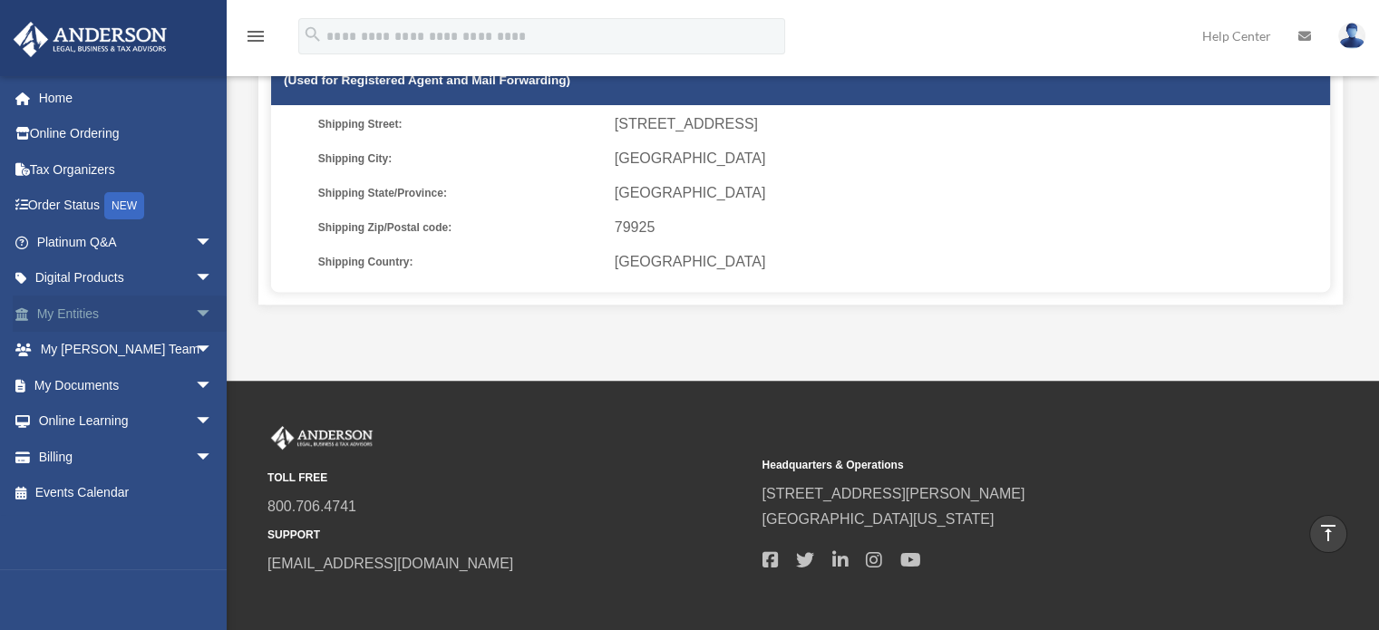
click at [195, 316] on span "arrow_drop_down" at bounding box center [213, 314] width 36 height 37
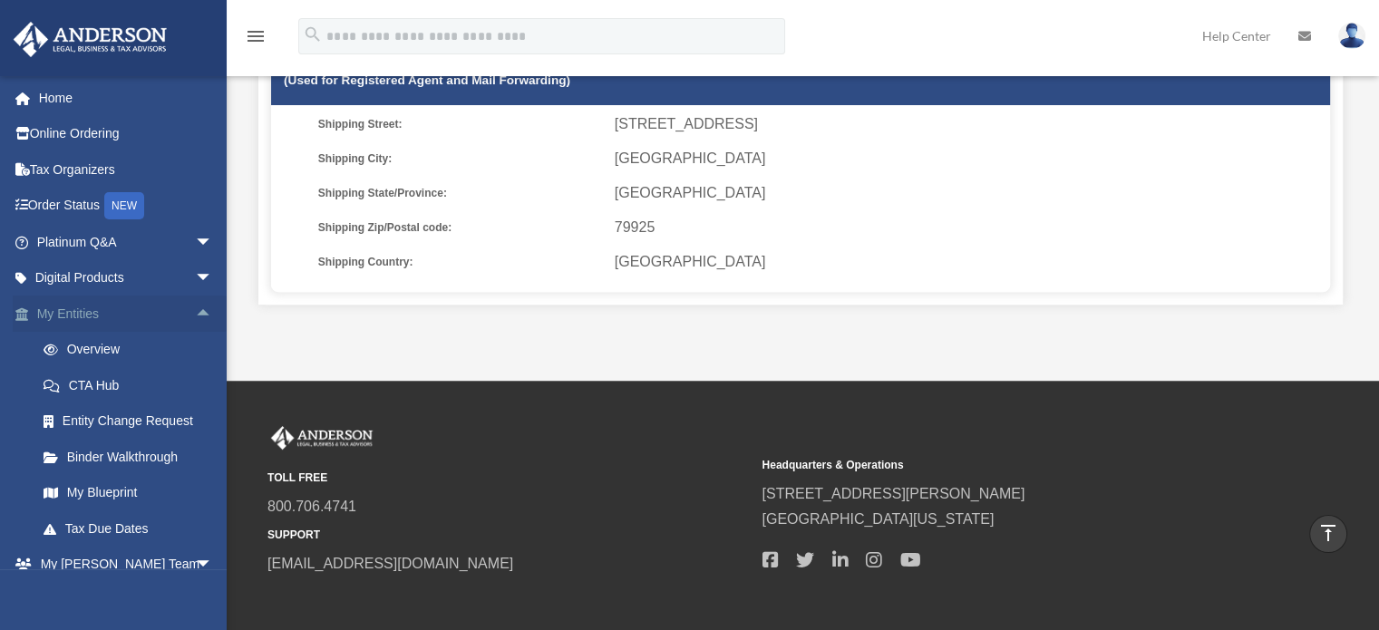
click at [195, 313] on span "arrow_drop_up" at bounding box center [213, 314] width 36 height 37
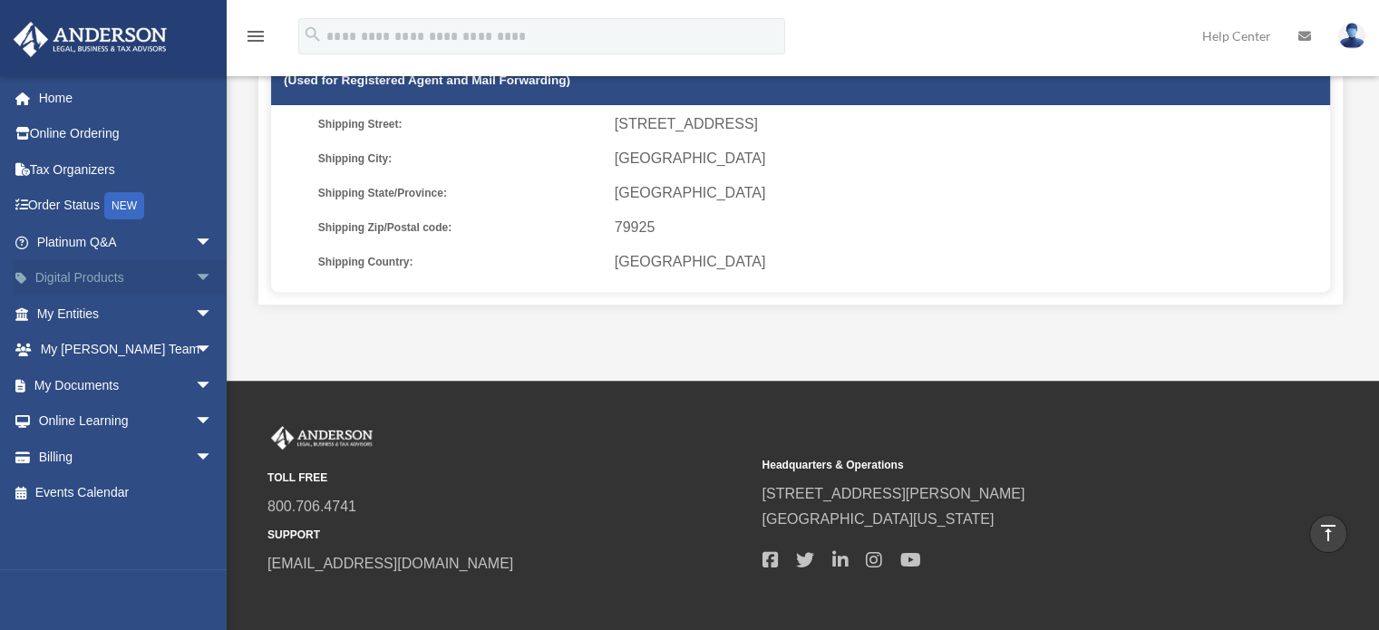
click at [195, 278] on span "arrow_drop_down" at bounding box center [213, 278] width 36 height 37
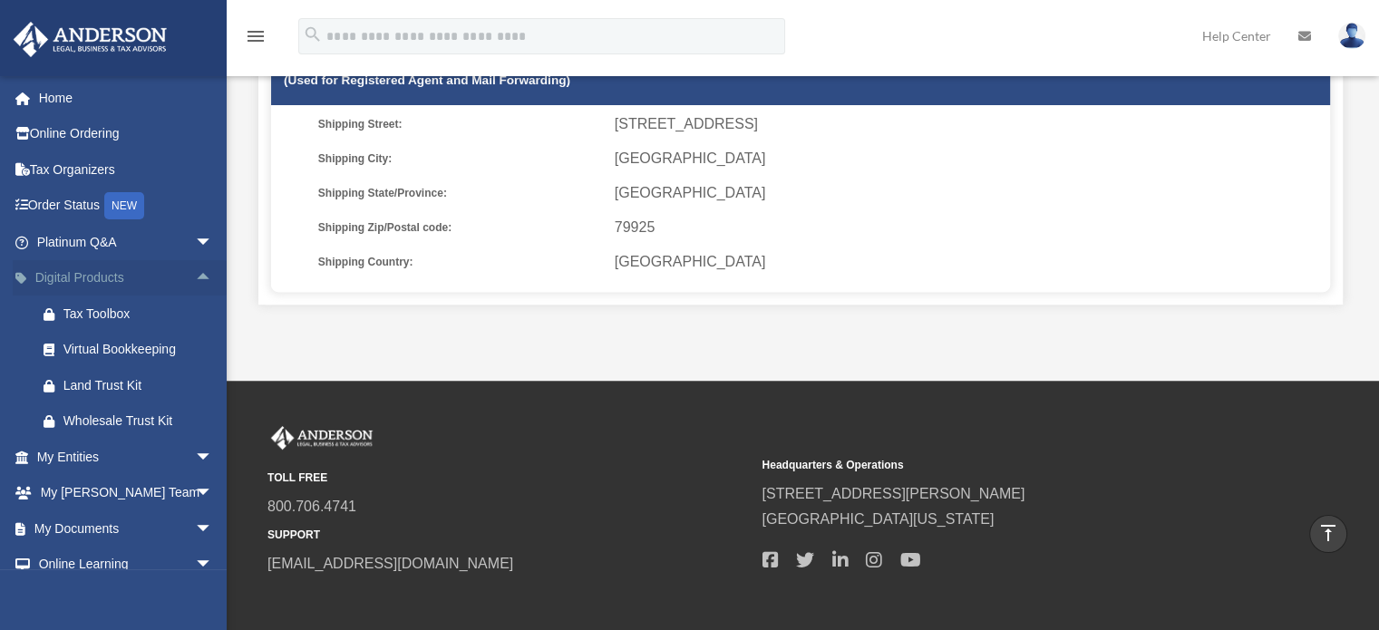
click at [195, 275] on span "arrow_drop_up" at bounding box center [213, 278] width 36 height 37
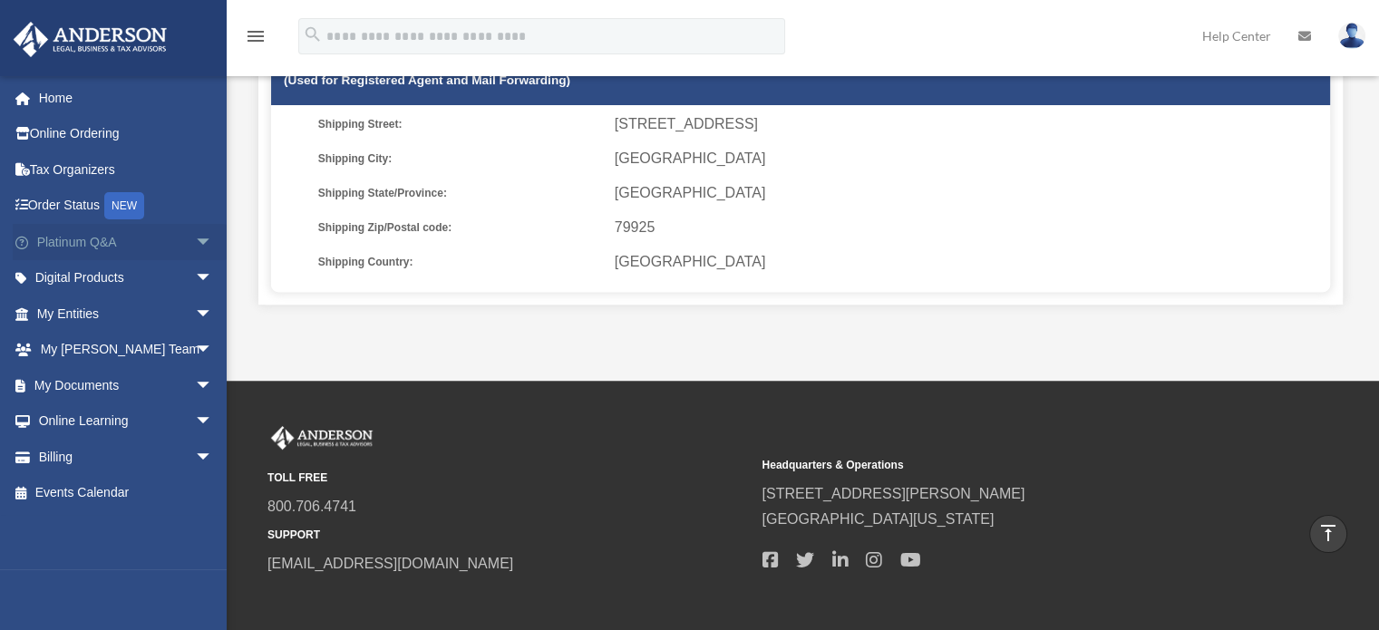
click at [195, 241] on span "arrow_drop_down" at bounding box center [213, 242] width 36 height 37
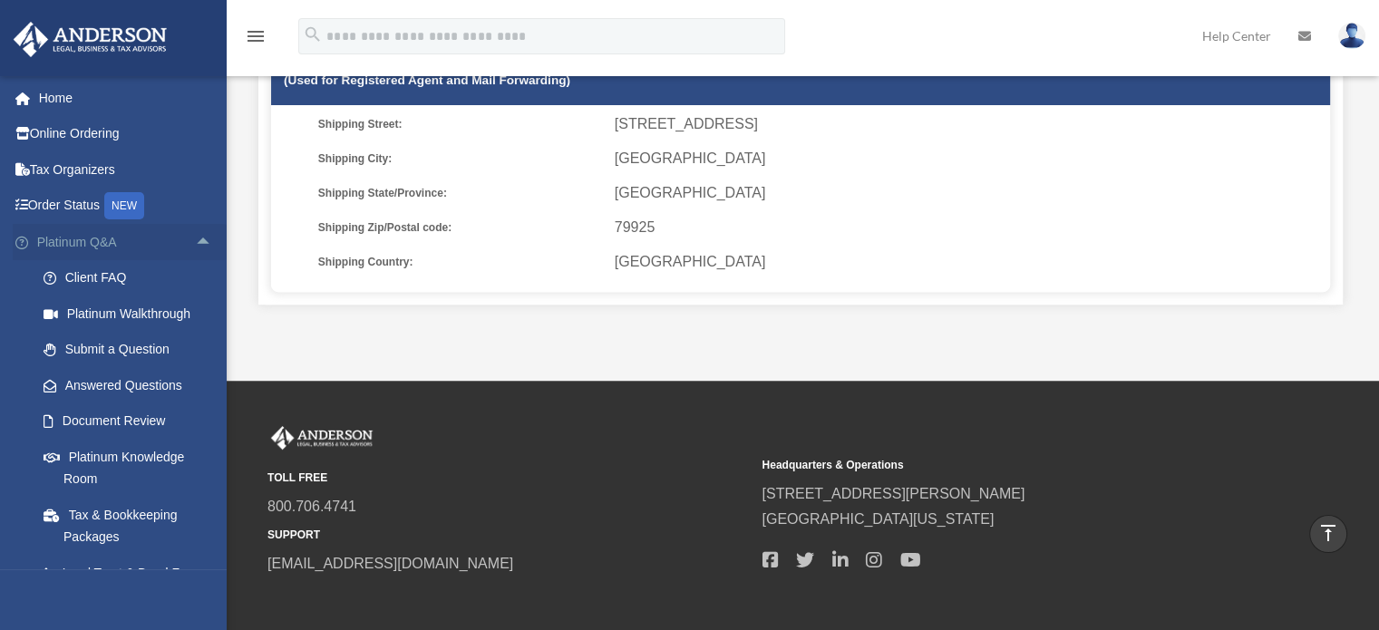
click at [195, 239] on span "arrow_drop_up" at bounding box center [213, 242] width 36 height 37
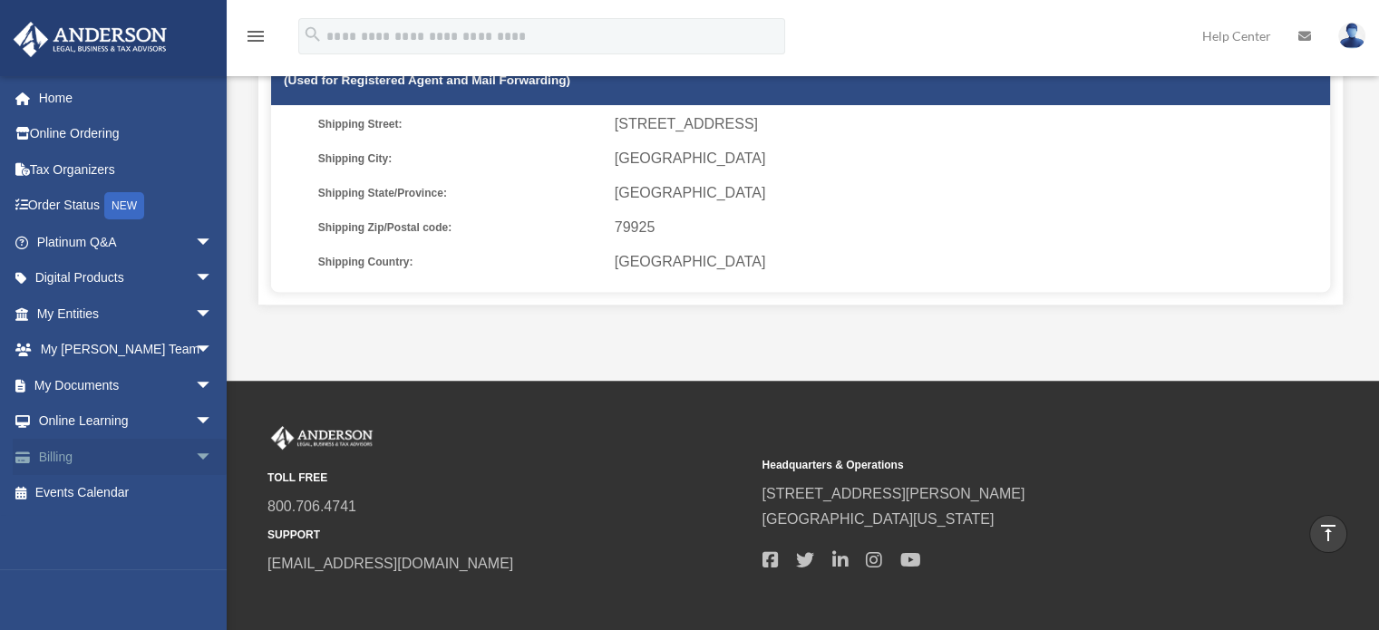
click at [195, 451] on span "arrow_drop_down" at bounding box center [213, 457] width 36 height 37
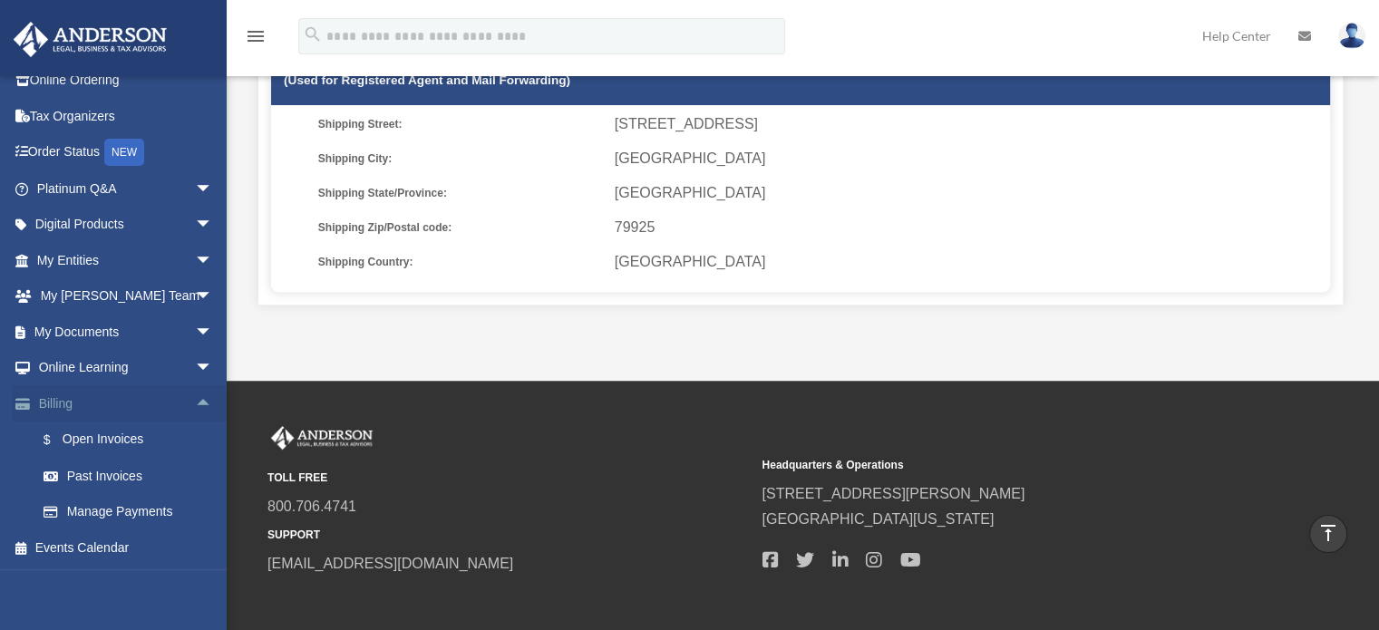
click at [195, 396] on span "arrow_drop_up" at bounding box center [213, 403] width 36 height 37
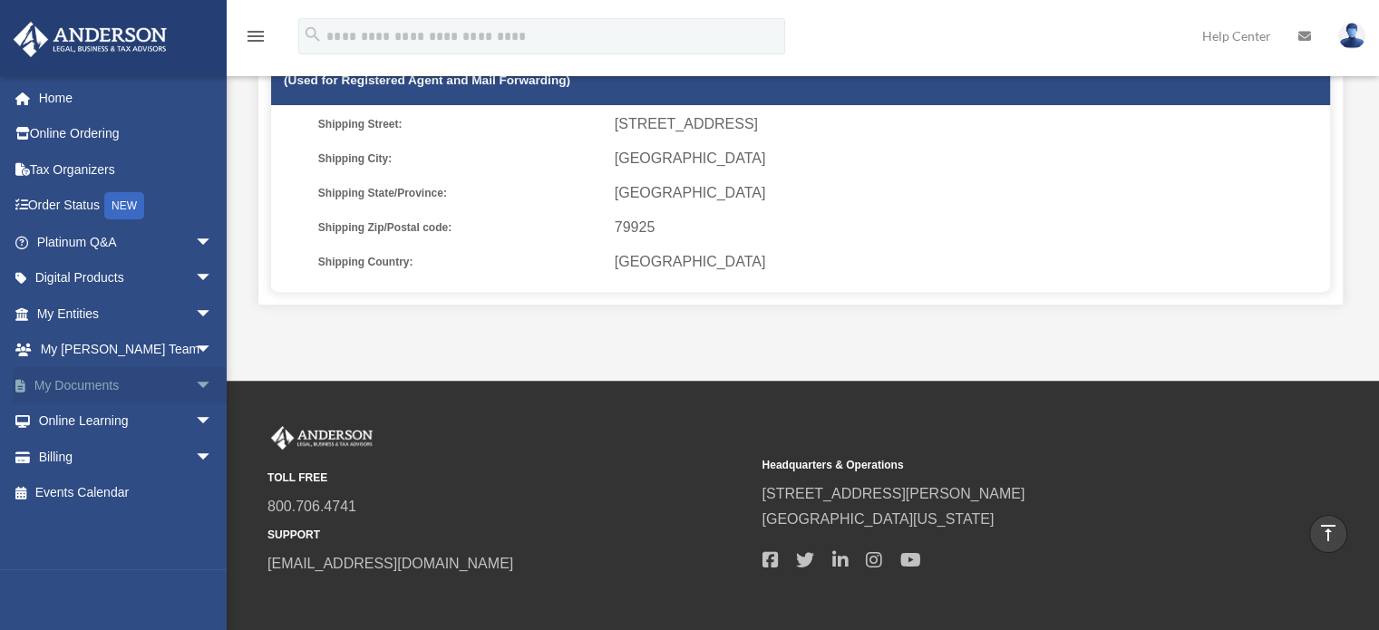
scroll to position [0, 0]
click at [195, 420] on span "arrow_drop_down" at bounding box center [213, 422] width 36 height 37
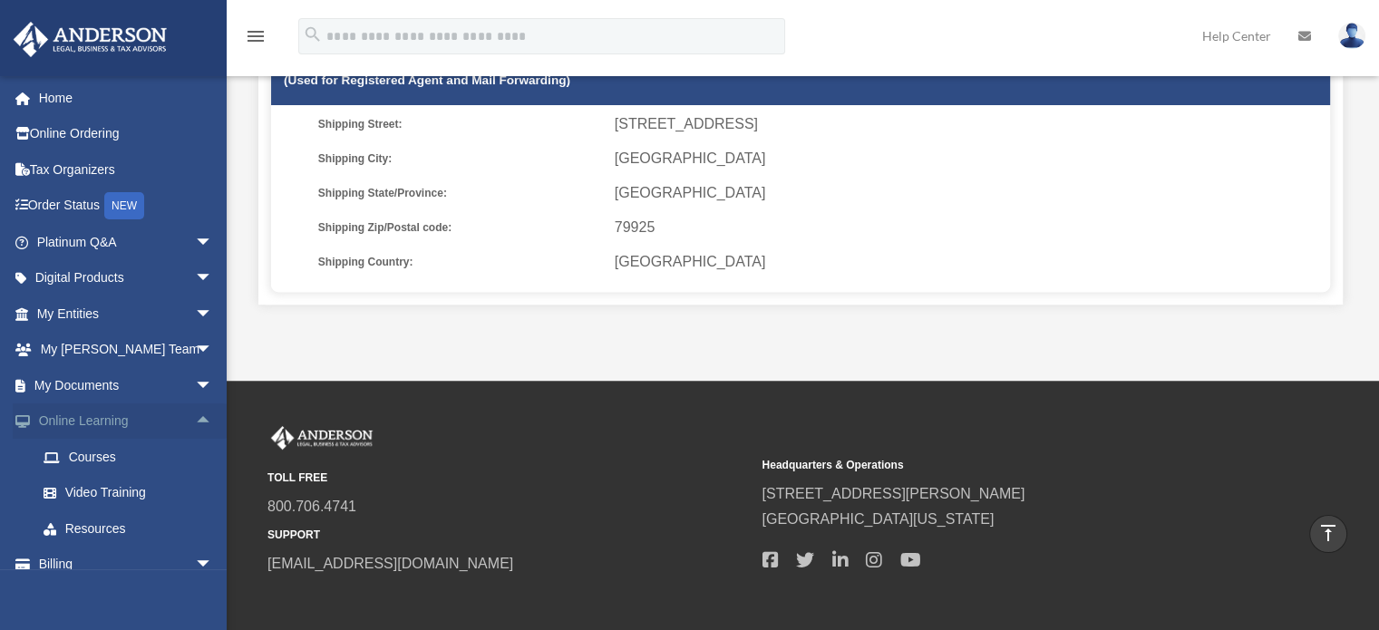
click at [195, 420] on span "arrow_drop_up" at bounding box center [213, 422] width 36 height 37
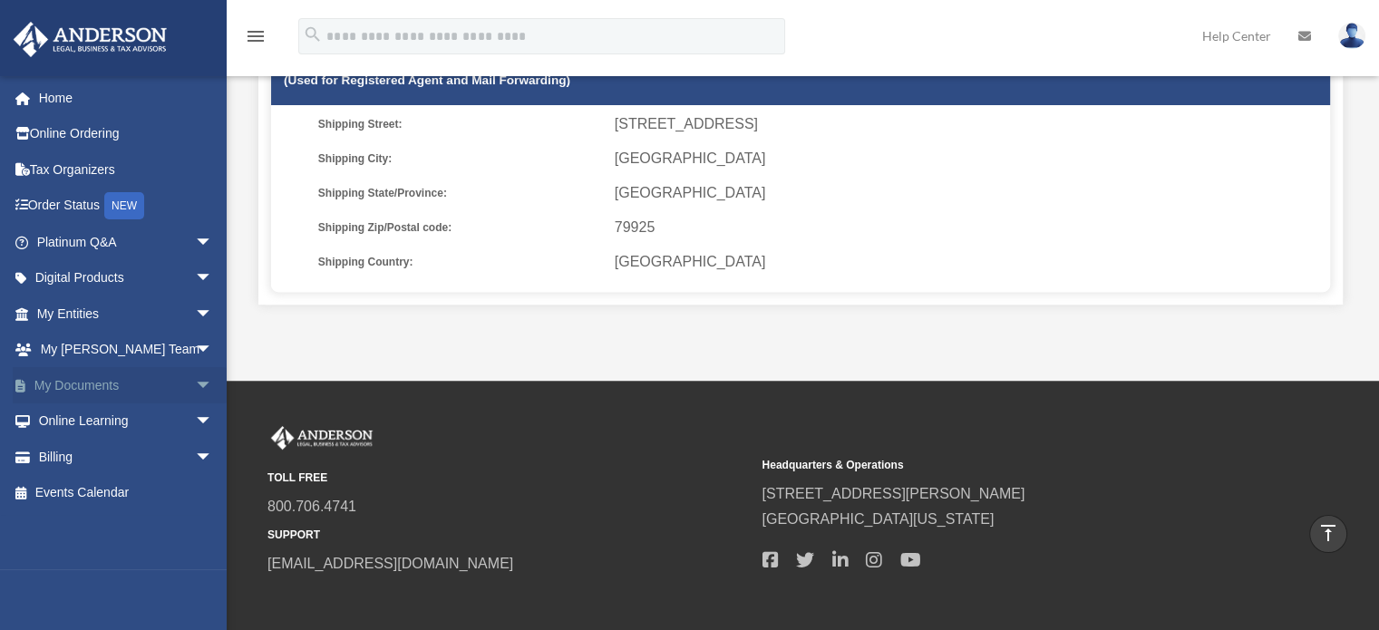
click at [195, 380] on span "arrow_drop_down" at bounding box center [213, 385] width 36 height 37
click at [195, 380] on span "arrow_drop_up" at bounding box center [213, 385] width 36 height 37
click at [195, 450] on span "arrow_drop_down" at bounding box center [213, 457] width 36 height 37
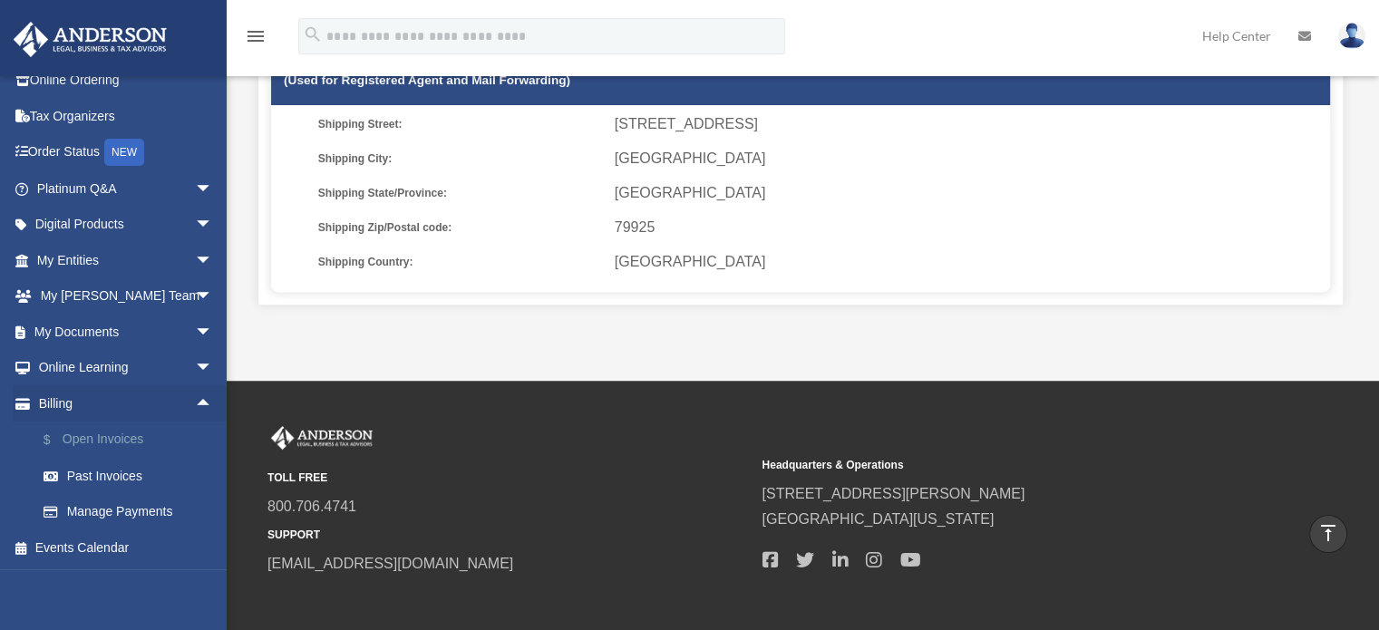
click at [103, 434] on link "$ Open Invoices" at bounding box center [132, 440] width 215 height 37
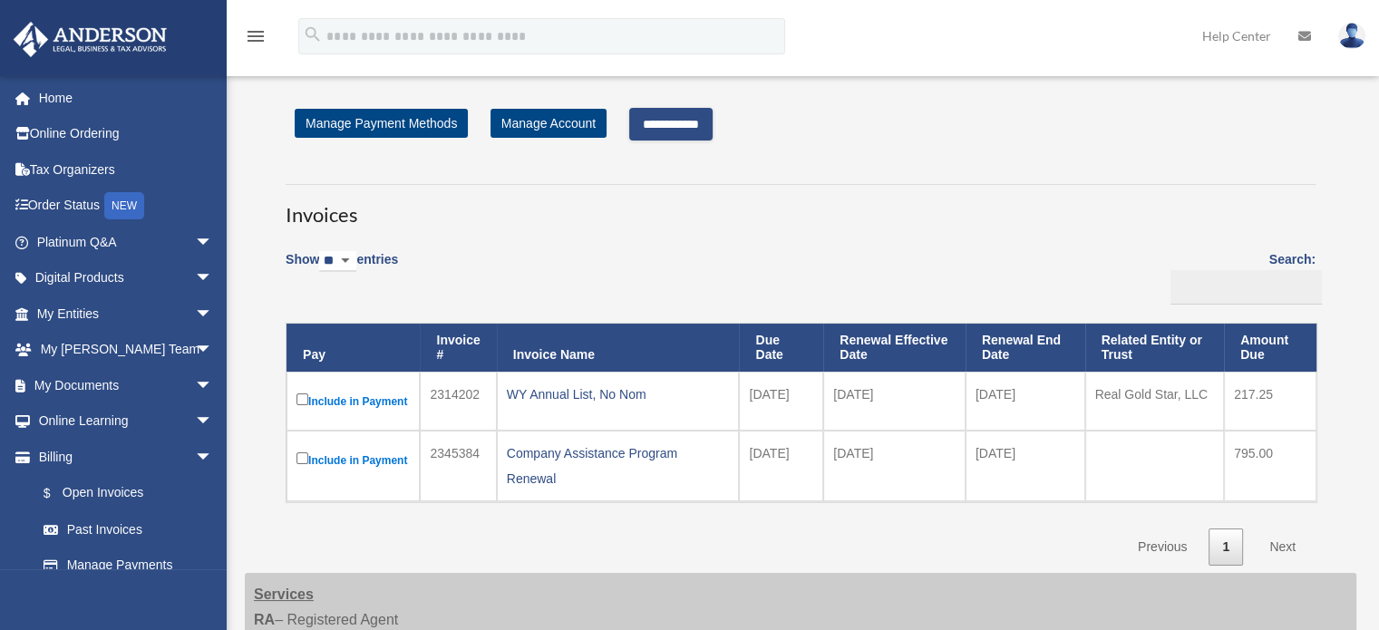
click at [686, 120] on input "**********" at bounding box center [670, 124] width 83 height 33
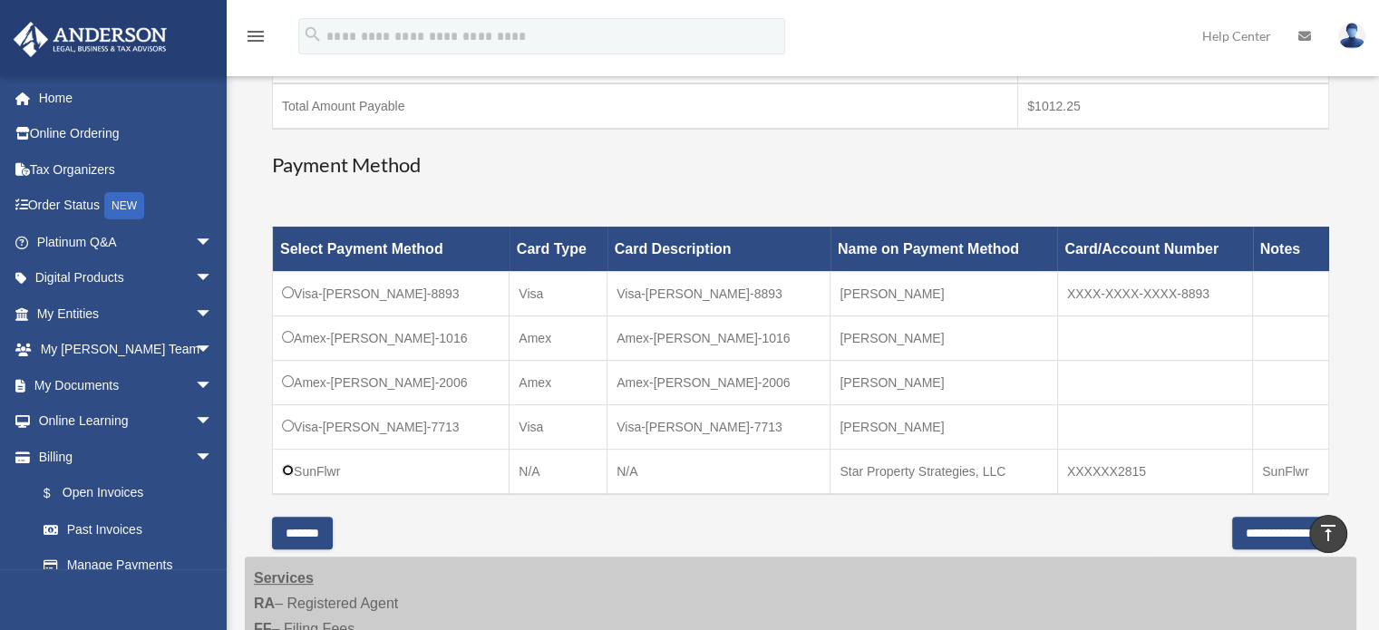
scroll to position [544, 0]
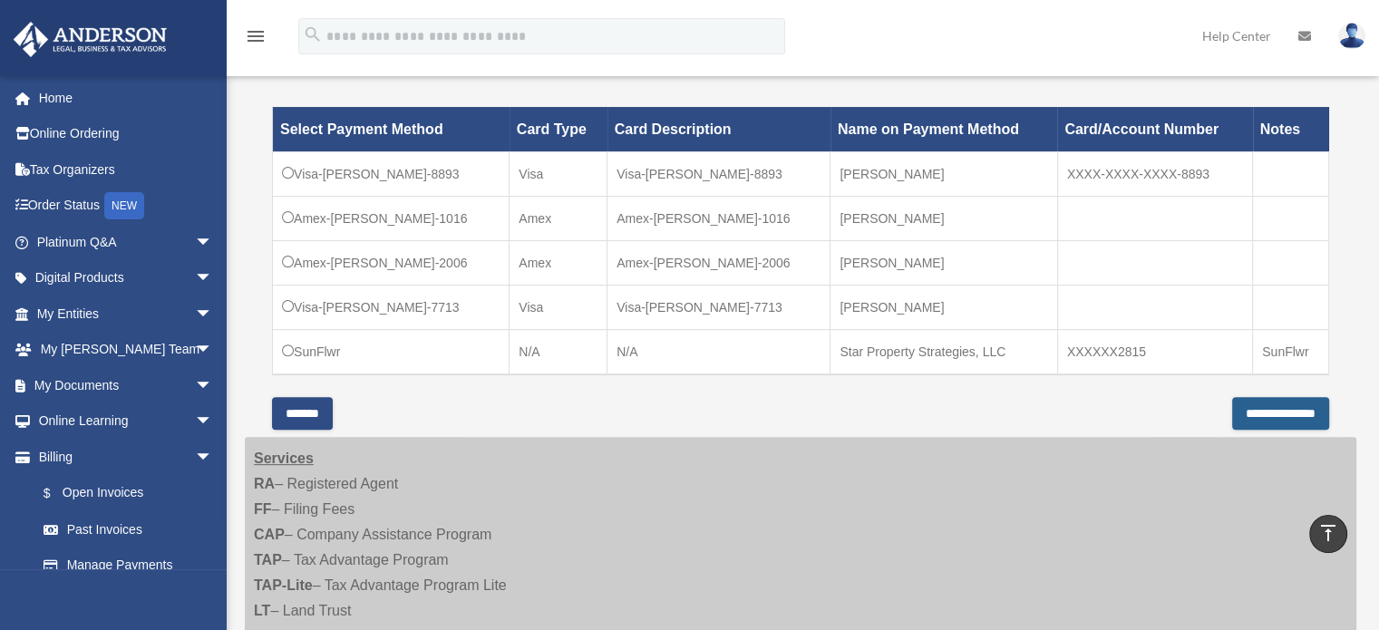
click at [1270, 412] on input "**********" at bounding box center [1280, 413] width 97 height 33
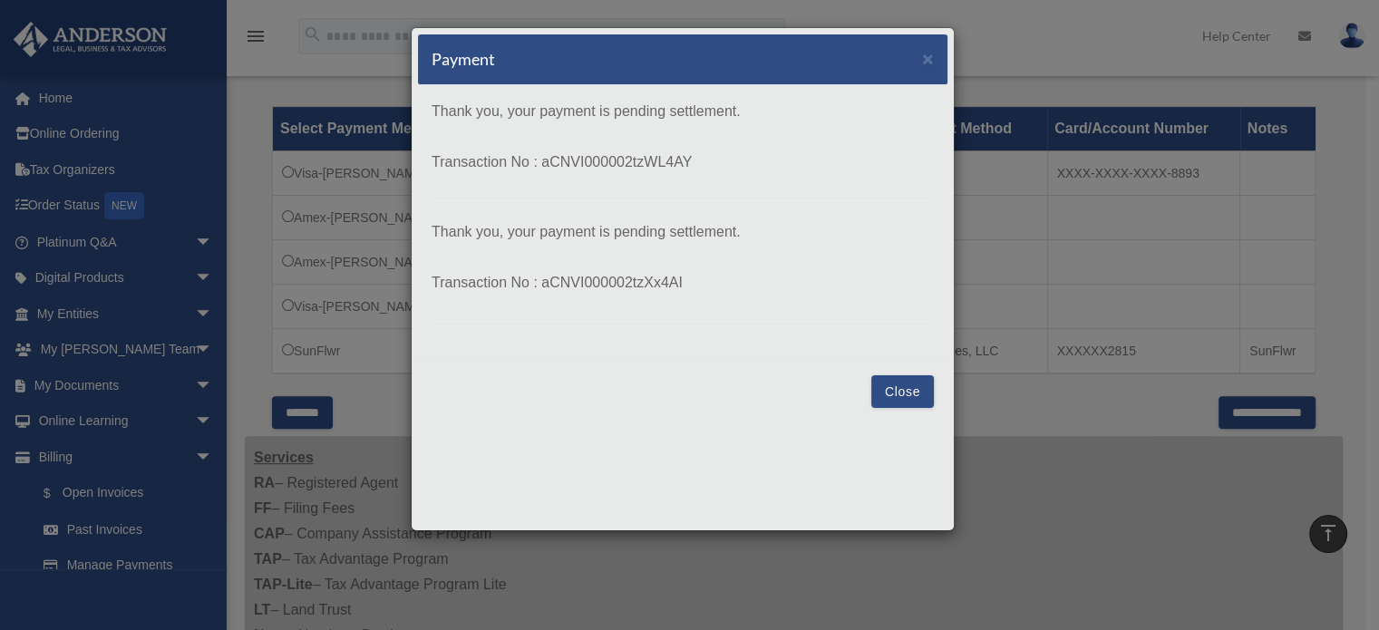
click at [902, 389] on button "Close" at bounding box center [902, 391] width 63 height 33
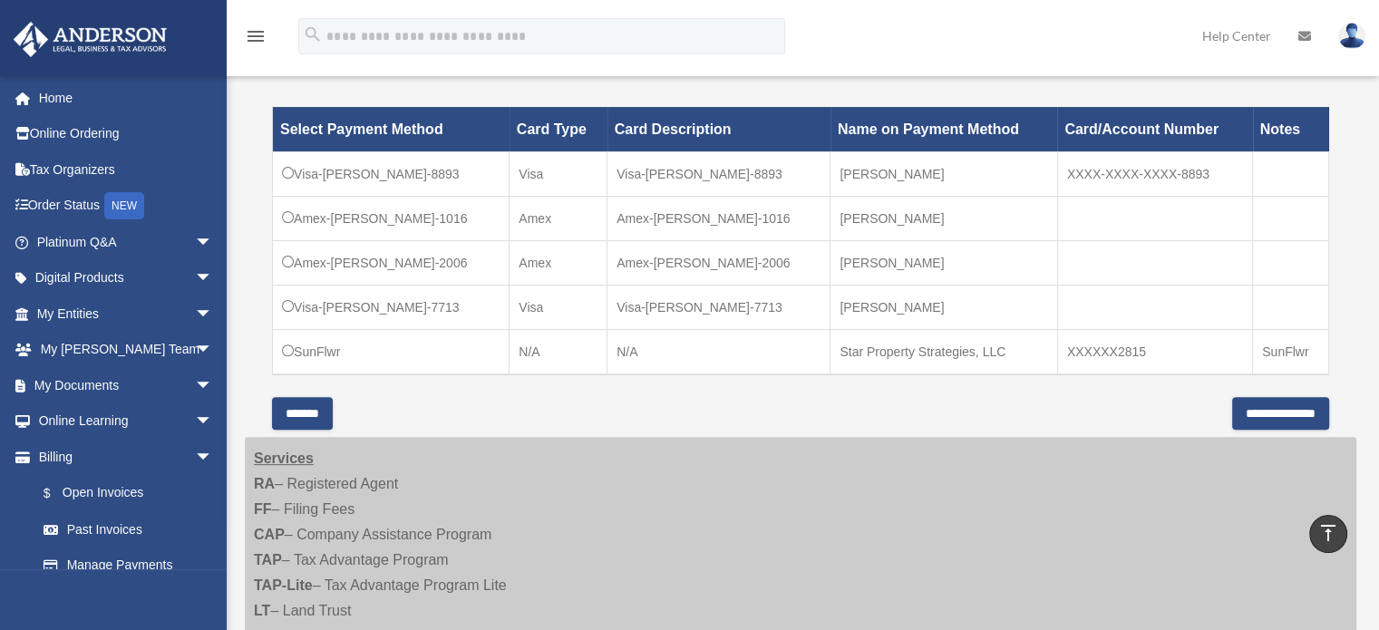
click at [823, 401] on div "Have a question? Please call us at (725)605-8923 or email us directly at paymen…" at bounding box center [800, 9] width 1057 height 841
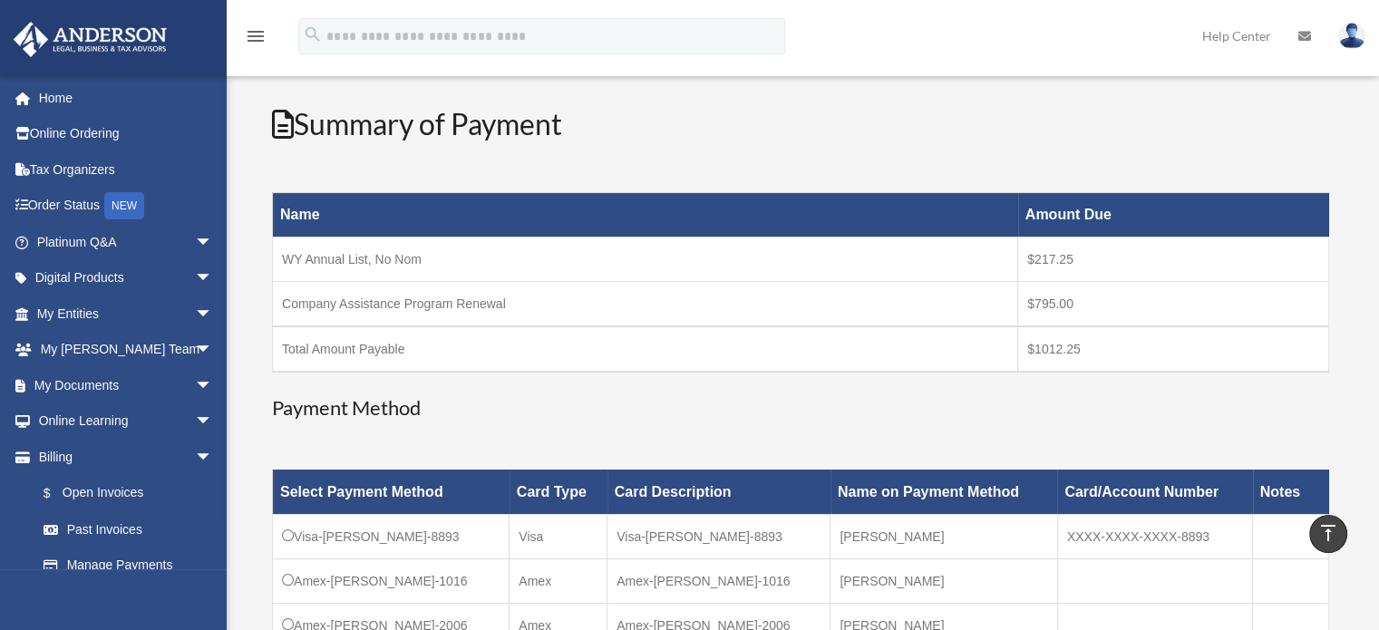
scroll to position [0, 0]
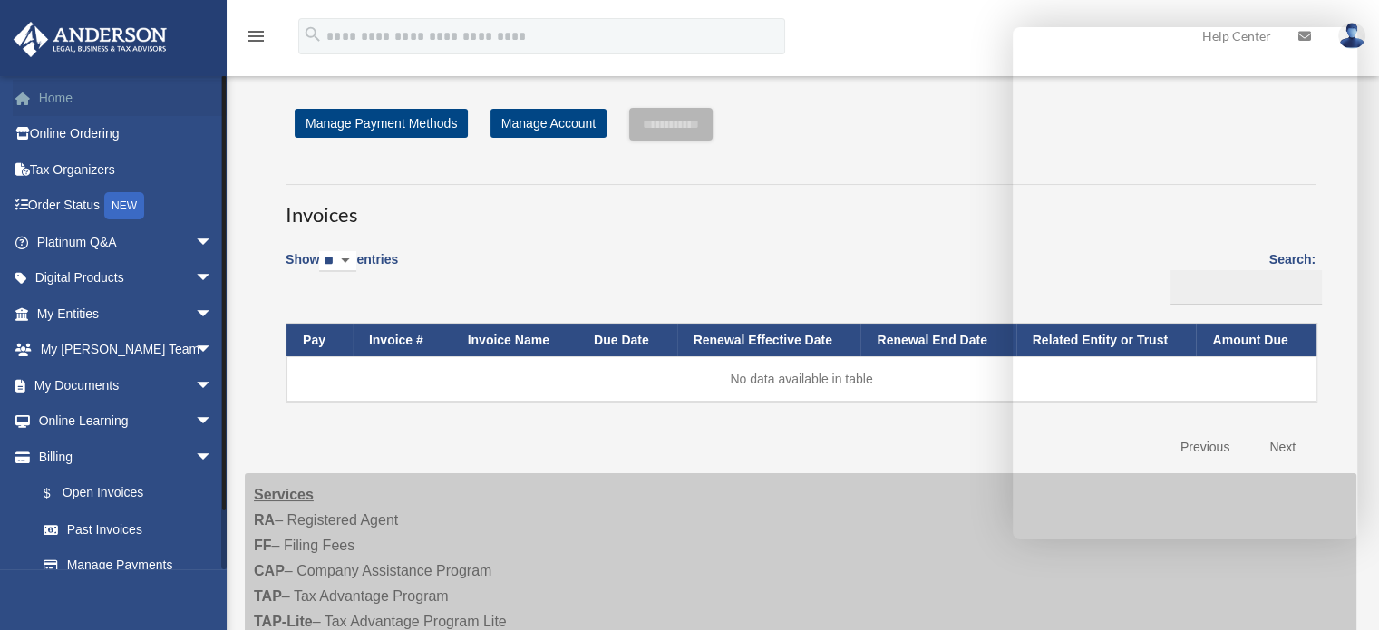
click at [65, 93] on link "Home" at bounding box center [127, 98] width 228 height 36
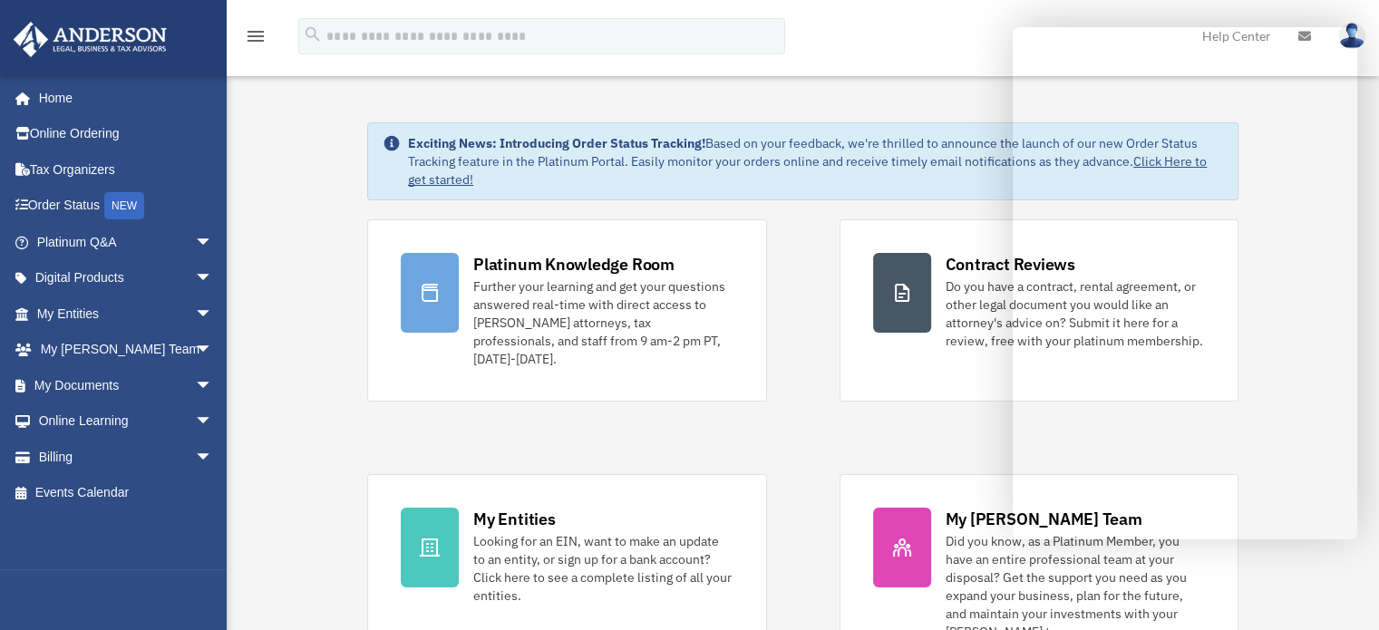
click at [791, 308] on div "Platinum Knowledge Room Further your learning and get your questions answered r…" at bounding box center [802, 446] width 871 height 455
click at [929, 48] on div "menu search Site Menu add propertieslandm@gmail.com My Profile Reset Password L…" at bounding box center [690, 45] width 1352 height 62
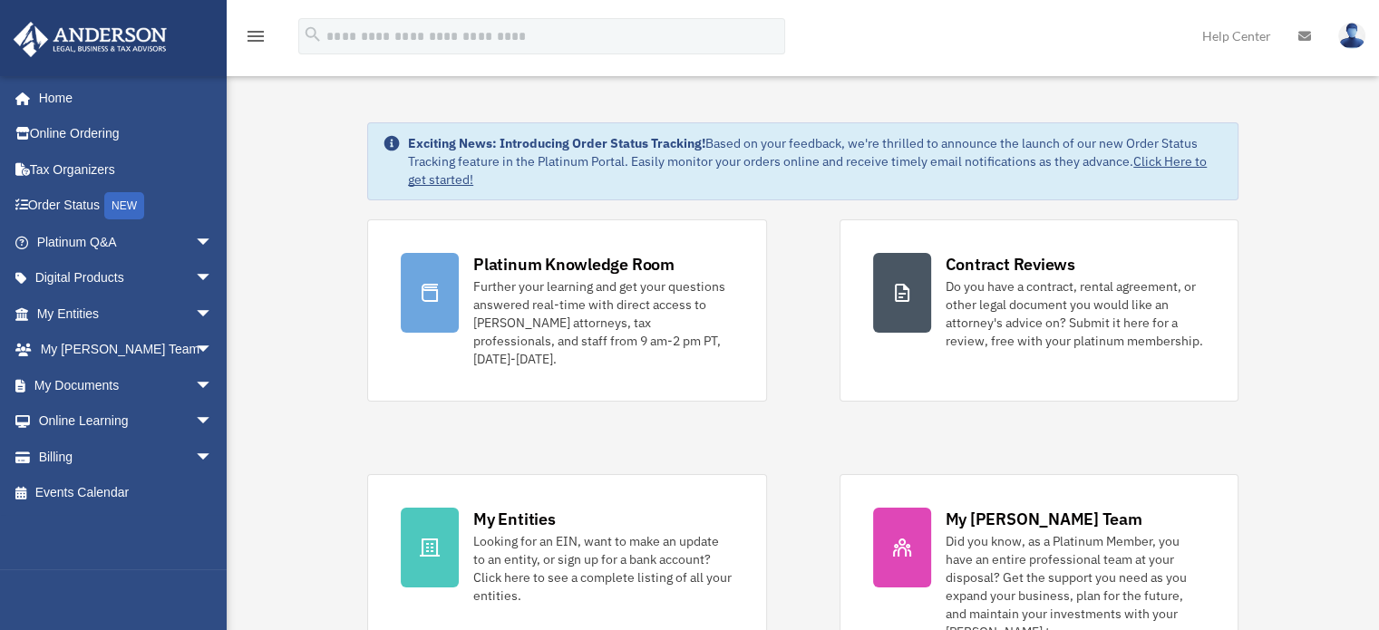
click at [1344, 35] on img at bounding box center [1352, 36] width 27 height 26
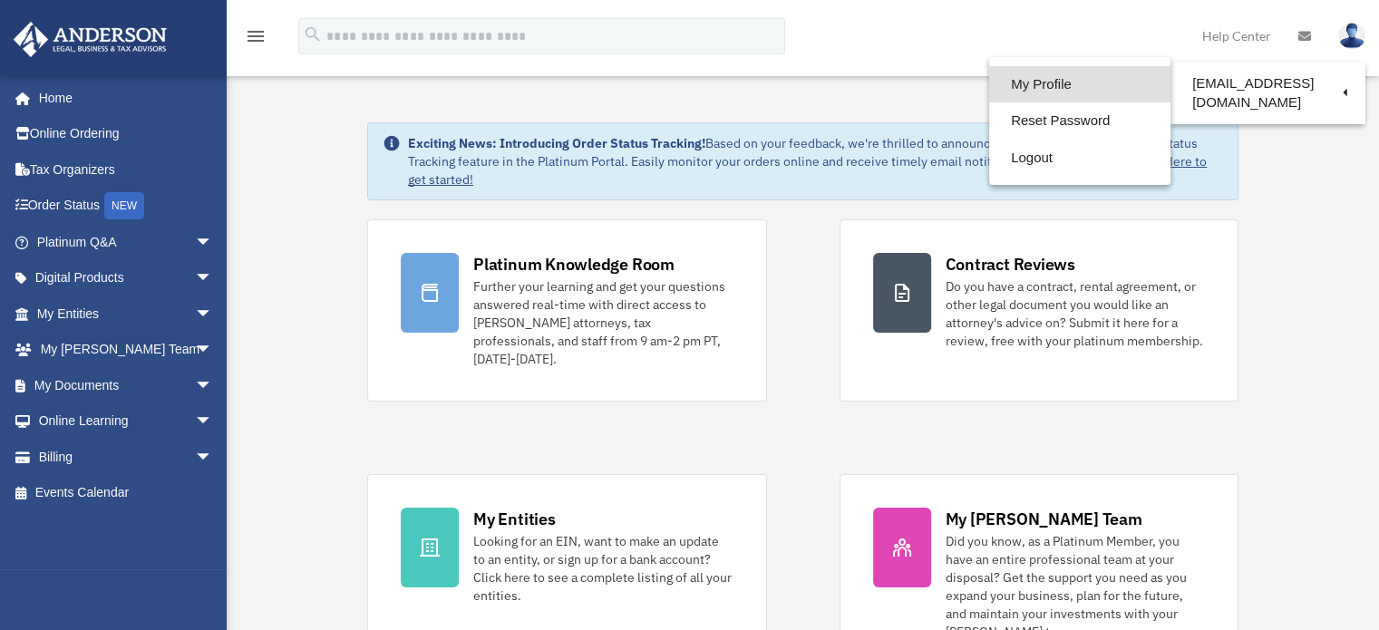
click at [1030, 81] on link "My Profile" at bounding box center [1079, 84] width 181 height 37
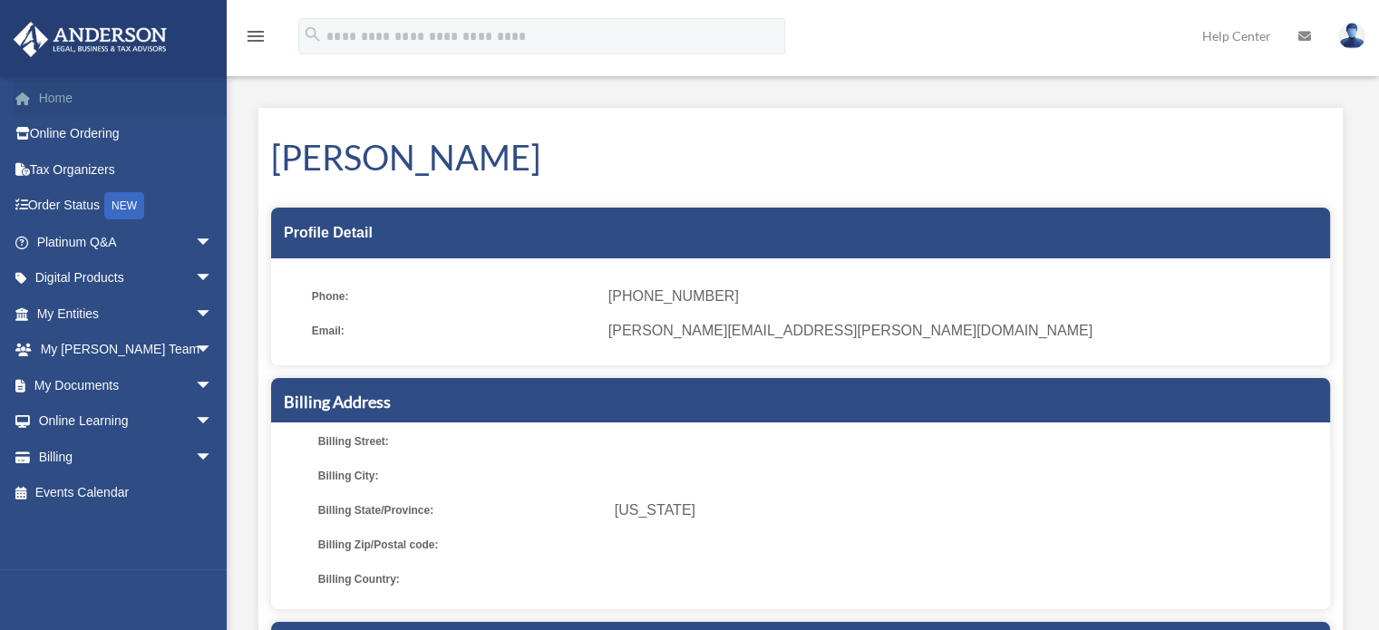
click at [63, 88] on link "Home" at bounding box center [127, 98] width 228 height 36
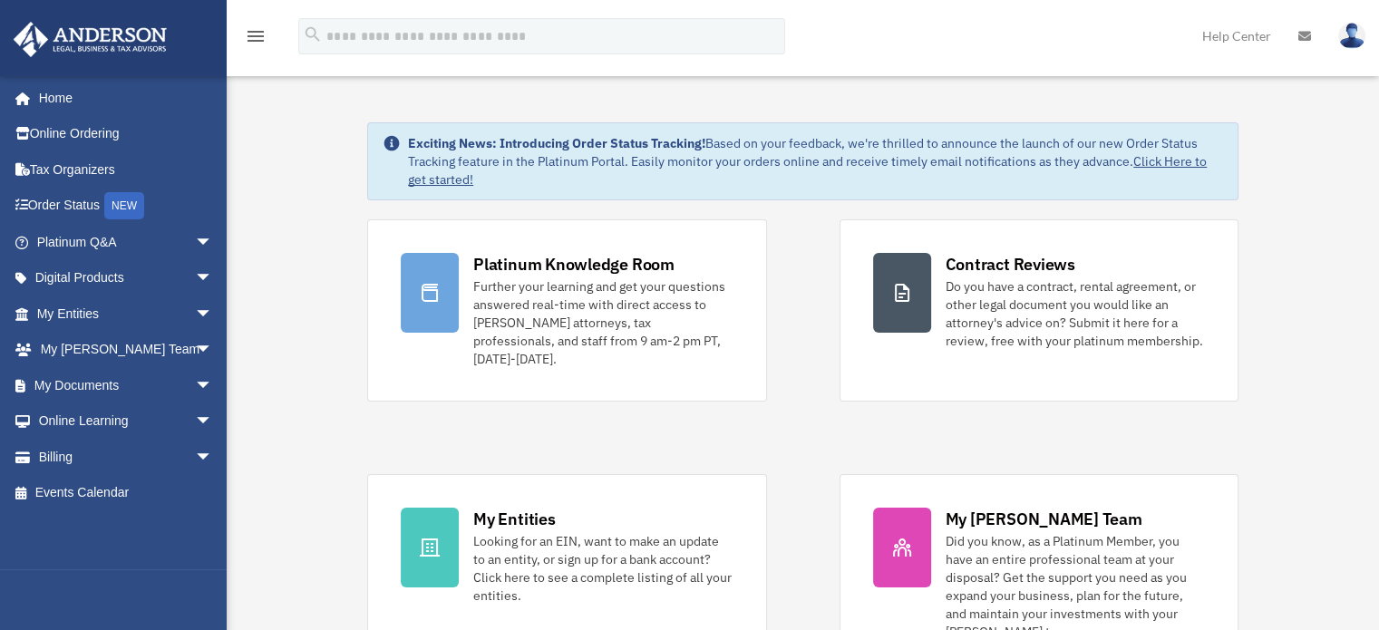
click at [610, 403] on div "Platinum Knowledge Room Further your learning and get your questions answered r…" at bounding box center [802, 446] width 871 height 455
click at [1360, 24] on link at bounding box center [1352, 35] width 54 height 80
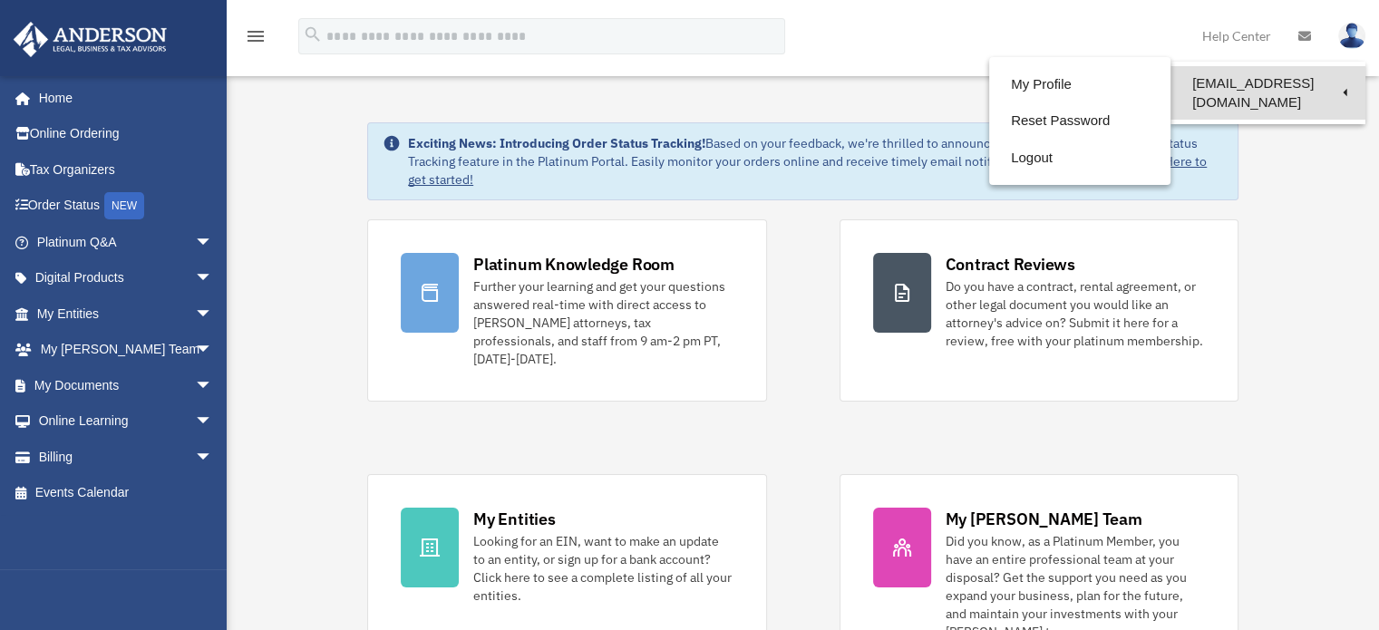
click at [1230, 79] on link "[EMAIL_ADDRESS][DOMAIN_NAME]" at bounding box center [1268, 93] width 195 height 54
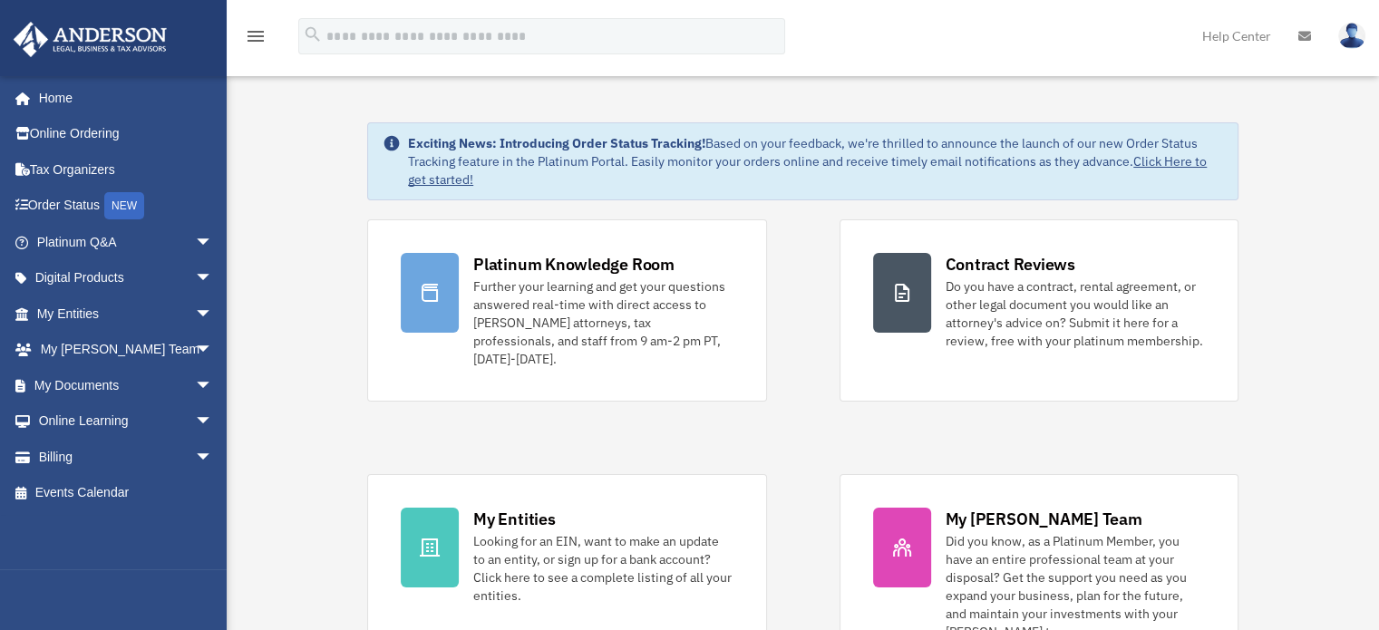
click at [1354, 32] on img at bounding box center [1352, 36] width 27 height 26
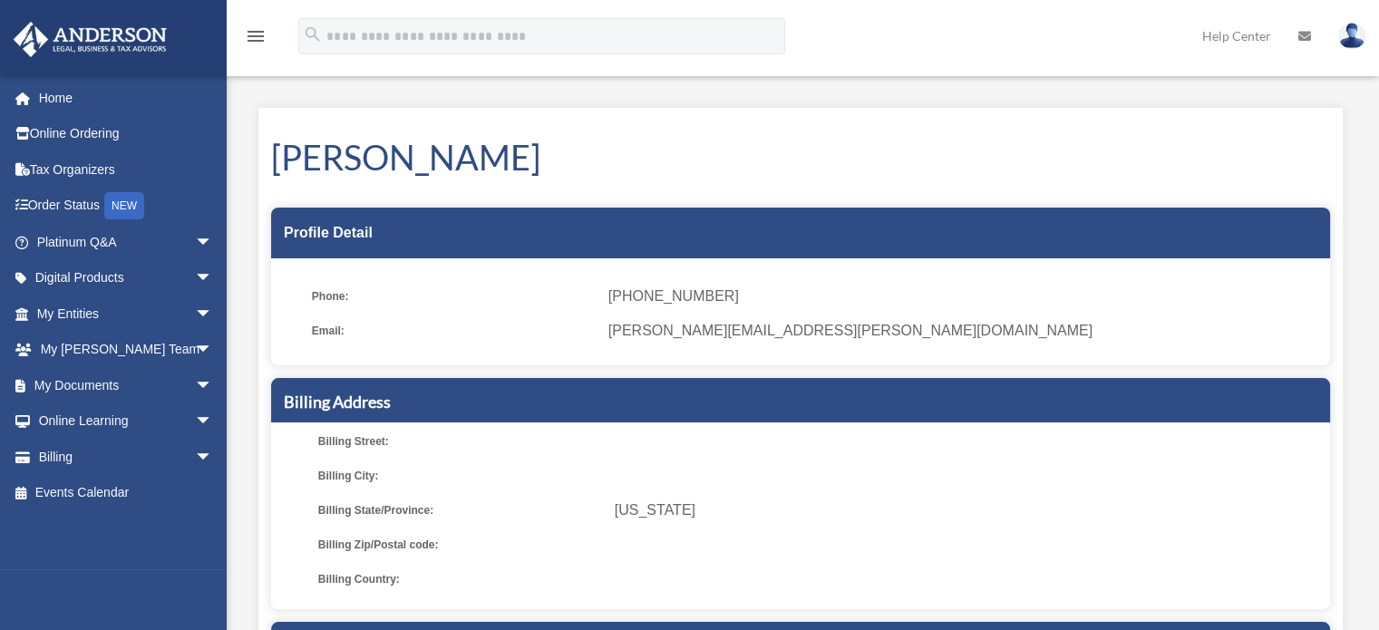
click at [1023, 87] on div "My Profile date_range Published on Last updated [DATE] [DATE] by [PERSON_NAME] …" at bounding box center [801, 499] width 1112 height 826
click at [47, 96] on link "Home" at bounding box center [127, 98] width 228 height 36
click at [693, 97] on div "My Profile date_range Published on Last updated [DATE] [DATE] by [PERSON_NAME] …" at bounding box center [801, 499] width 1112 height 826
